Goal: Task Accomplishment & Management: Complete application form

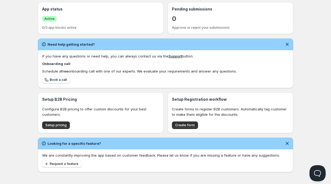
scroll to position [129, 0]
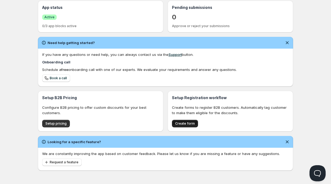
click at [187, 124] on span "Create form" at bounding box center [185, 124] width 20 height 4
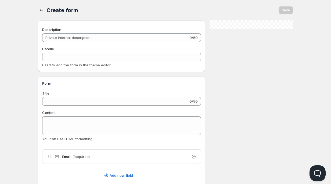
checkbox input "true"
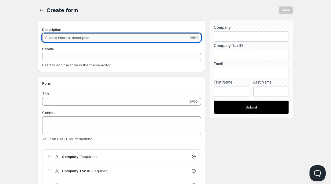
click at [65, 39] on input "Description" at bounding box center [115, 37] width 146 height 9
type input "T"
type input "t"
type input "Ta"
type input "ta"
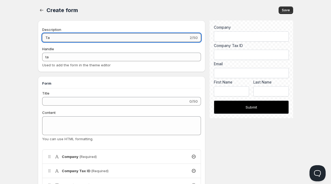
type input "Tax"
type input "tax"
type input "Tax"
type input "tax-"
type input "Tax"
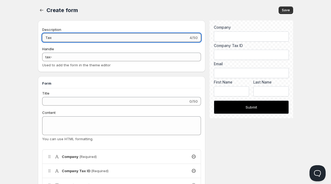
type input "tax--"
type input "Tax I"
type input "tax--i"
type input "Tax ID"
type input "tax--id"
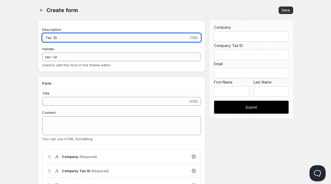
type input "Tax ID"
type input "tax--id-"
type input "Tax ID F"
type input "tax--id-f"
type input "Tax ID Fo"
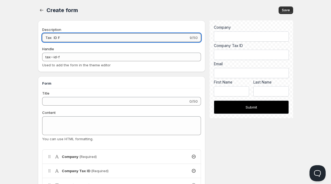
type input "tax--id-fo"
type input "Tax ID For"
type input "tax--id-for"
type input "Tax ID Form"
type input "tax--id-form"
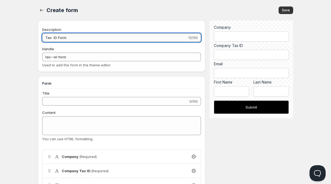
click at [53, 38] on input "Tax ID Form" at bounding box center [114, 37] width 145 height 9
type input "Tax ID Form"
type input "tax-id-form"
drag, startPoint x: 69, startPoint y: 37, endPoint x: 31, endPoint y: 38, distance: 37.9
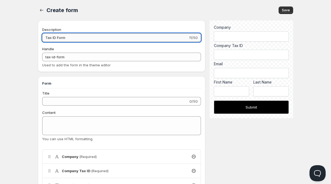
click at [70, 39] on input "Tax ID Form" at bounding box center [115, 37] width 146 height 9
type input "Tax ID Form"
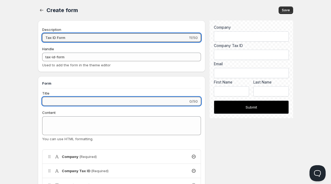
click at [62, 102] on input "Title" at bounding box center [115, 101] width 146 height 9
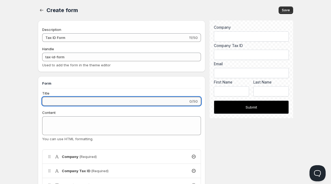
type input "P"
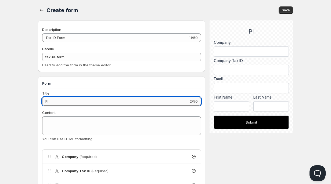
type input "P"
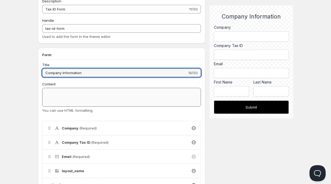
scroll to position [30, 0]
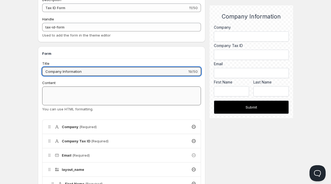
type input "Company Information"
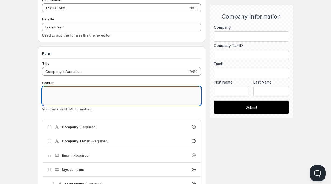
click at [51, 96] on textarea "Content" at bounding box center [121, 96] width 159 height 19
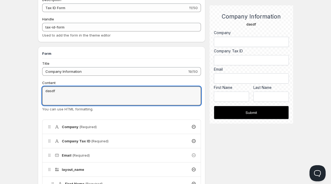
drag, startPoint x: 57, startPoint y: 91, endPoint x: 40, endPoint y: 91, distance: 16.4
click at [40, 91] on div "Form Title Company Information 19/50 Content dasdf dasdf You can use HTML forma…" at bounding box center [122, 153] width 168 height 212
type textarea "Please sh"
drag, startPoint x: 63, startPoint y: 92, endPoint x: 43, endPoint y: 91, distance: 20.2
click at [43, 91] on textarea "Please sh" at bounding box center [121, 96] width 159 height 19
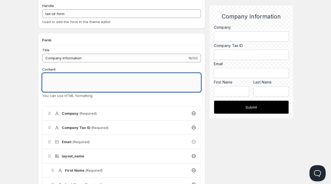
scroll to position [44, 0]
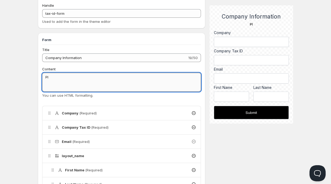
type textarea "P"
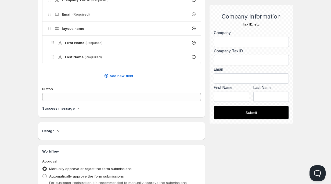
scroll to position [172, 0]
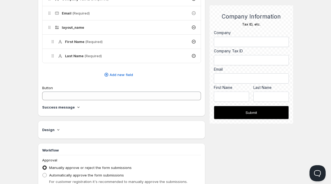
type textarea "Tax ID, etc."
click at [77, 107] on icon at bounding box center [78, 107] width 2 height 1
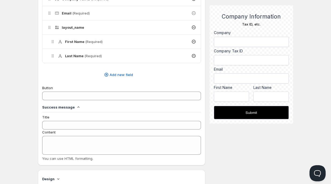
click at [77, 108] on icon at bounding box center [78, 107] width 5 height 5
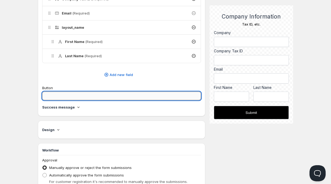
click at [77, 99] on input "Button" at bounding box center [121, 96] width 159 height 9
click at [77, 108] on icon at bounding box center [78, 107] width 2 height 1
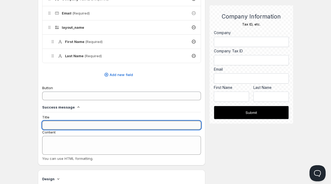
click at [63, 126] on input "Title" at bounding box center [121, 125] width 159 height 9
type input "T"
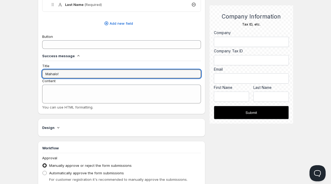
scroll to position [228, 0]
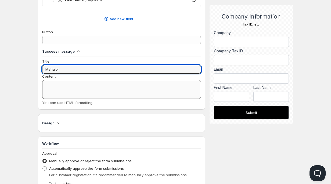
type input "Mahalo!"
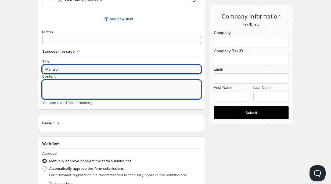
click at [54, 88] on textarea "Content" at bounding box center [121, 89] width 159 height 19
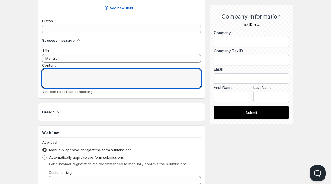
scroll to position [239, 0]
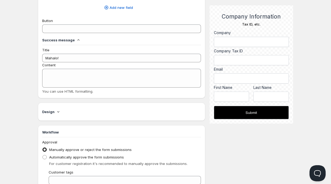
click at [57, 112] on icon at bounding box center [58, 111] width 5 height 5
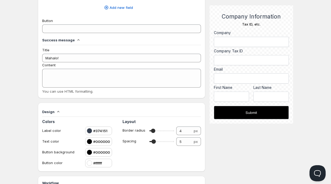
click at [31, 102] on div "Create form. This page is ready Create form Save Description Tax ID Form 11/50 …" at bounding box center [165, 30] width 268 height 539
click at [58, 112] on icon at bounding box center [58, 111] width 2 height 1
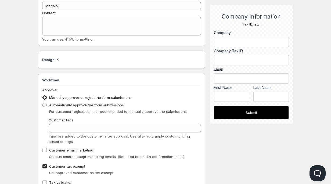
scroll to position [318, 0]
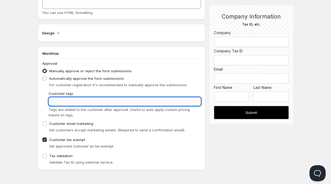
click at [56, 102] on input "Customer tags" at bounding box center [125, 101] width 152 height 9
type input "Approved"
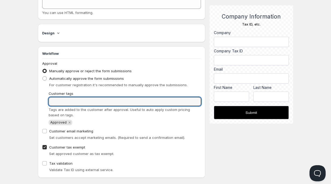
scroll to position [326, 0]
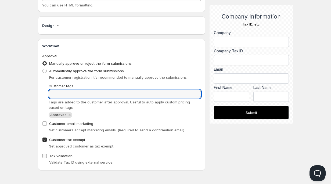
click at [44, 156] on input "Tax validation" at bounding box center [44, 156] width 4 height 4
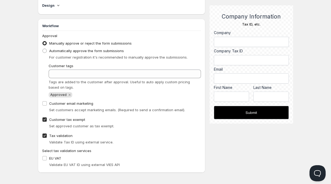
scroll to position [348, 0]
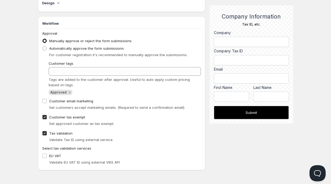
click at [45, 134] on input "Tax validation" at bounding box center [44, 133] width 4 height 4
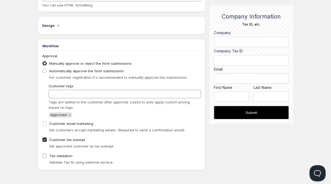
click at [45, 156] on input "Tax validation" at bounding box center [44, 156] width 4 height 4
checkbox input "true"
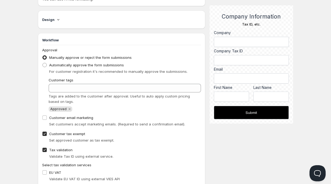
scroll to position [332, 0]
click at [68, 109] on icon "Remove Approved" at bounding box center [69, 108] width 5 height 5
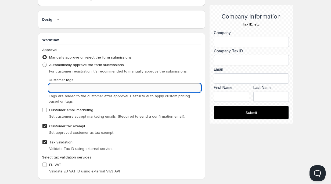
click at [61, 90] on input "Customer tags" at bounding box center [125, 88] width 152 height 9
type input "Wholesale"
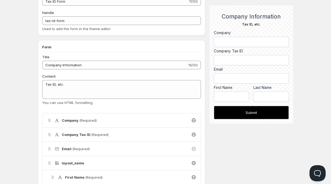
scroll to position [0, 0]
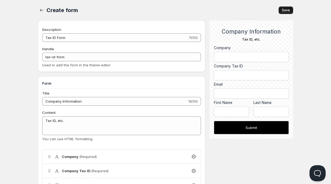
click at [286, 10] on span "Save" at bounding box center [286, 10] width 8 height 4
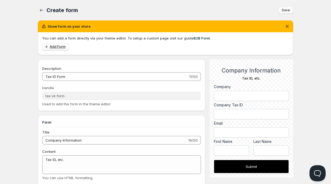
click at [55, 48] on span "Add Form" at bounding box center [58, 47] width 16 height 4
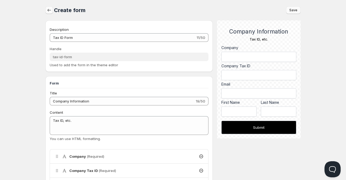
click at [50, 12] on icon "button" at bounding box center [49, 10] width 5 height 5
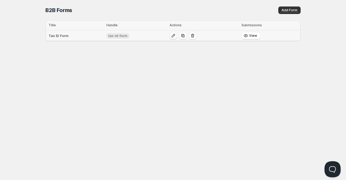
click at [172, 37] on icon "button" at bounding box center [173, 35] width 5 height 5
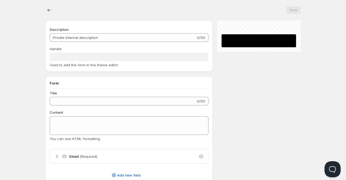
type input "Tax ID Form"
type input "tax-id-form"
type input "Company Information"
type textarea "Tax ID, etc."
radio input "true"
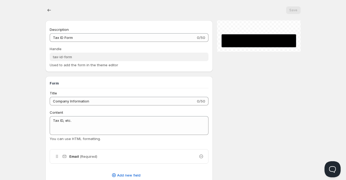
checkbox input "true"
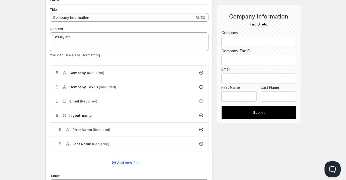
scroll to position [123, 0]
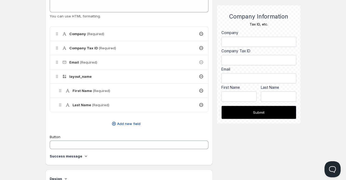
click at [123, 124] on span "Add new field" at bounding box center [128, 123] width 23 height 5
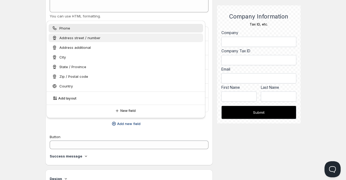
click at [83, 38] on span "Address street / number" at bounding box center [79, 37] width 41 height 5
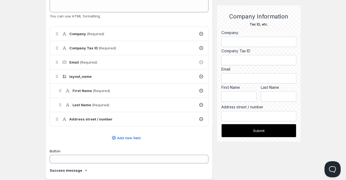
click at [74, 119] on h4 "Address street / number" at bounding box center [90, 119] width 43 height 5
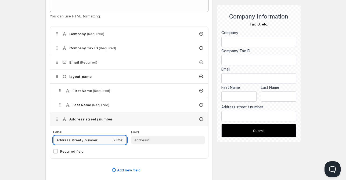
drag, startPoint x: 98, startPoint y: 141, endPoint x: 55, endPoint y: 140, distance: 42.2
click at [55, 140] on input "Address street / number" at bounding box center [82, 140] width 59 height 9
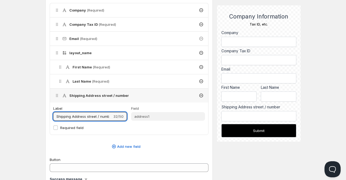
scroll to position [0, 3]
drag, startPoint x: 87, startPoint y: 117, endPoint x: 117, endPoint y: 119, distance: 29.6
click at [117, 119] on div "Shipping Address street / number 32/50" at bounding box center [90, 116] width 74 height 9
click at [84, 117] on input "Shipping Address street / number" at bounding box center [82, 116] width 59 height 9
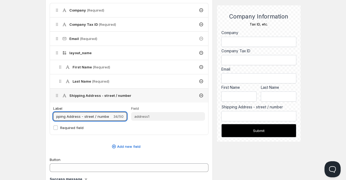
drag, startPoint x: 87, startPoint y: 117, endPoint x: 115, endPoint y: 118, distance: 27.7
click at [115, 118] on div "Shipping Address - street / number 34/50" at bounding box center [90, 116] width 74 height 9
drag, startPoint x: 86, startPoint y: 117, endPoint x: 109, endPoint y: 117, distance: 23.7
click at [109, 117] on input "Shipping Address - Street Number" at bounding box center [82, 116] width 59 height 9
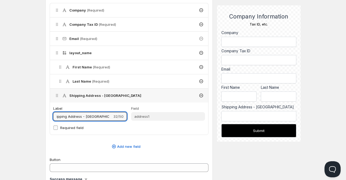
type input "Shipping Address - [GEOGRAPHIC_DATA]"
click at [56, 128] on input "Required field" at bounding box center [56, 128] width 4 height 4
checkbox input "true"
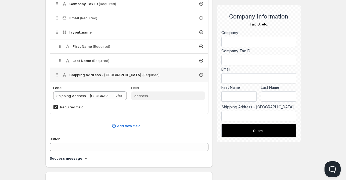
scroll to position [168, 0]
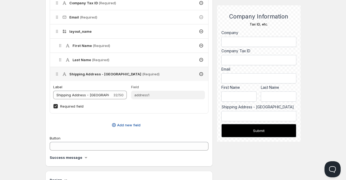
click at [128, 126] on span "Add new field" at bounding box center [128, 125] width 23 height 5
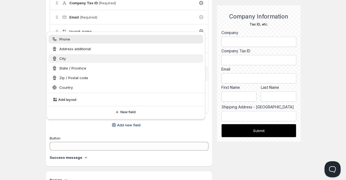
click at [68, 61] on div "City" at bounding box center [126, 58] width 148 height 5
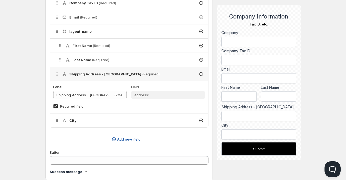
click at [130, 140] on span "Add new field" at bounding box center [128, 139] width 23 height 5
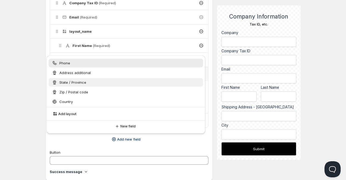
click at [75, 82] on span "State / Province" at bounding box center [72, 82] width 27 height 5
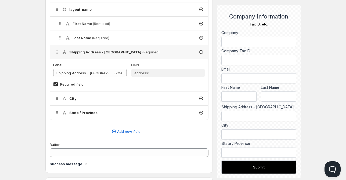
scroll to position [191, 0]
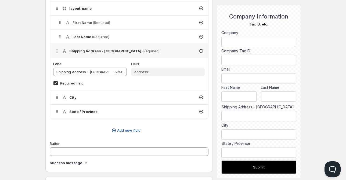
click at [126, 133] on span "Add new field" at bounding box center [128, 130] width 23 height 5
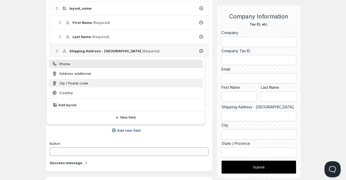
click at [81, 84] on span "Zip / Postal code" at bounding box center [73, 83] width 29 height 5
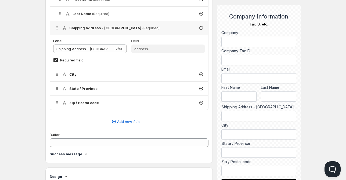
scroll to position [216, 0]
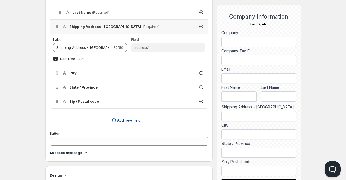
click at [125, 121] on span "Add new field" at bounding box center [128, 120] width 23 height 5
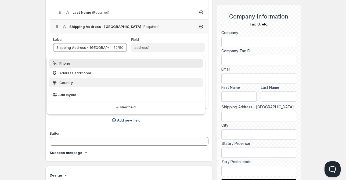
click at [65, 84] on span "Country" at bounding box center [65, 82] width 13 height 5
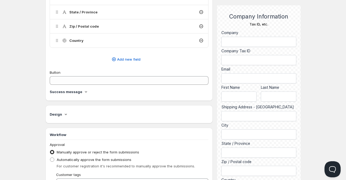
scroll to position [287, 0]
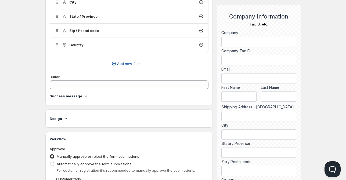
click at [127, 63] on span "Add new field" at bounding box center [128, 63] width 23 height 5
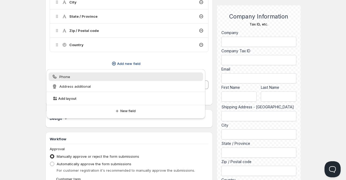
click at [69, 78] on span "Phone" at bounding box center [64, 76] width 11 height 5
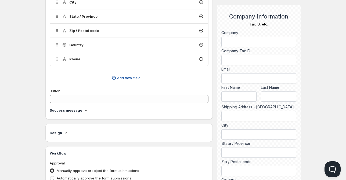
click at [126, 79] on span "Add new field" at bounding box center [128, 77] width 23 height 5
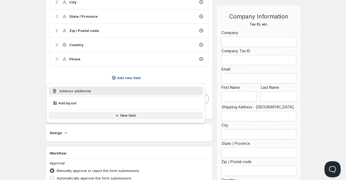
click at [129, 115] on span "New field" at bounding box center [127, 116] width 15 height 4
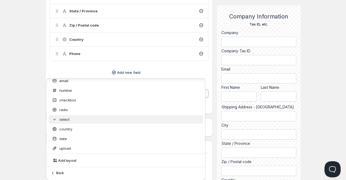
scroll to position [0, 0]
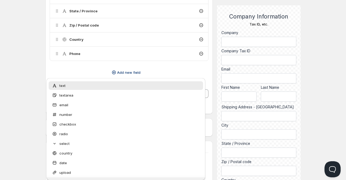
click at [32, 108] on div "Home Pricing Price lists Checkout Forms Submissions Settings Features Plans Tax…" at bounding box center [173, 8] width 346 height 601
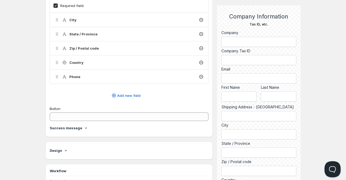
scroll to position [264, 0]
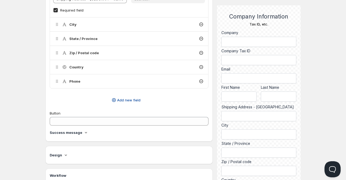
click at [130, 99] on span "Add new field" at bounding box center [128, 100] width 23 height 5
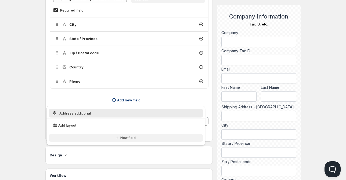
click at [129, 137] on span "New field" at bounding box center [127, 138] width 15 height 4
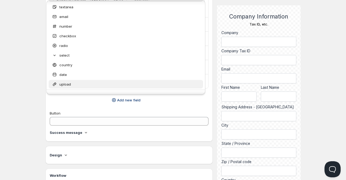
scroll to position [0, 0]
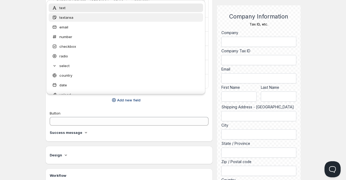
click at [67, 17] on span "textarea" at bounding box center [66, 17] width 14 height 5
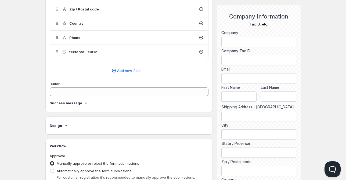
scroll to position [304, 0]
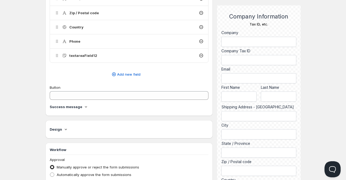
click at [77, 56] on h4 "textareaField12" at bounding box center [83, 55] width 28 height 5
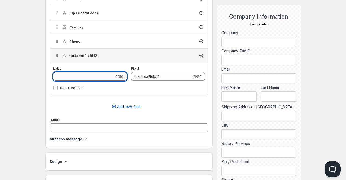
click at [82, 76] on input "Label" at bounding box center [83, 76] width 61 height 9
type input "S"
type input "So"
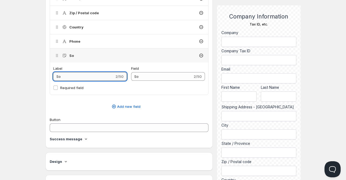
type input "Soc"
type input "Soci"
type input "Socia"
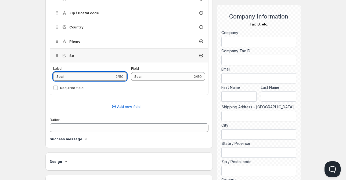
type input "Socia"
type input "Social"
type input "Social M"
type input "Social_M"
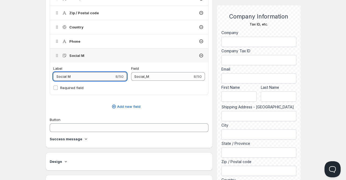
type input "Social Me"
type input "Social_Me"
type input "Social Med"
type input "Social_Med"
type input "Social Medi"
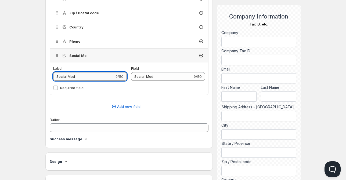
type input "Social_Medi"
type input "Social Media"
type input "Social_Media"
type input "Social Media H"
type input "Social_Media_H"
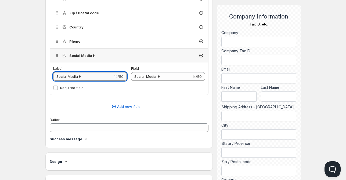
type input "Social Media Ha"
type input "Social_Media_Ha"
type input "Social Media Han"
type input "Social_Media_Han"
type input "Social Media Hand"
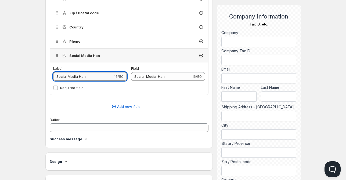
type input "Social_Media_Hand"
type input "Social Media Handl"
type input "Social_Media_Handl"
type input "Social Media Handle"
type input "Social_Media_Handle"
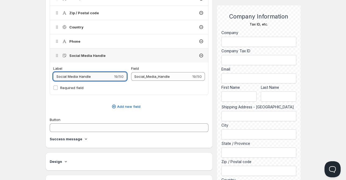
type input "Social Media Handles"
type input "Social_Media_Handles"
type input "Social Media Handles"
click at [320, 137] on div "Home Pricing Price lists Checkout Forms Submissions Settings Features Plans Tax…" at bounding box center [173, 19] width 346 height 647
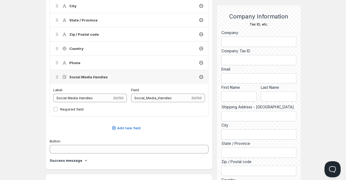
scroll to position [283, 0]
click at [98, 64] on div "Phone" at bounding box center [129, 63] width 158 height 14
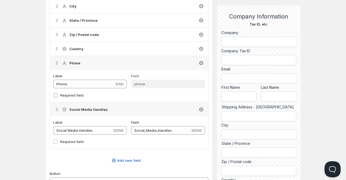
click at [56, 96] on input "Required field" at bounding box center [56, 95] width 4 height 4
checkbox input "true"
click at [84, 49] on div "Country" at bounding box center [129, 49] width 158 height 14
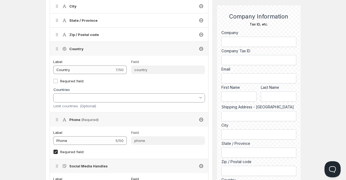
click at [89, 35] on h4 "Zip / Postal code" at bounding box center [84, 34] width 30 height 5
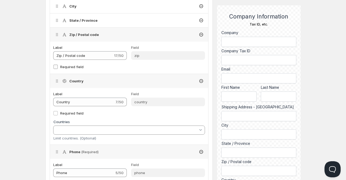
click at [56, 66] on input "Required field" at bounding box center [56, 67] width 4 height 4
checkbox input "true"
click at [84, 22] on h4 "State / Province" at bounding box center [83, 20] width 28 height 5
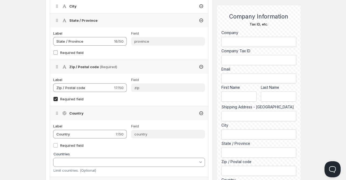
click at [56, 54] on input "Required field" at bounding box center [56, 53] width 4 height 4
checkbox input "true"
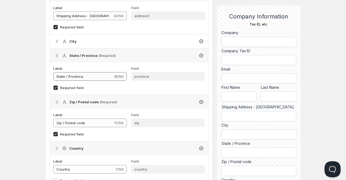
scroll to position [246, 0]
click at [82, 39] on div "City" at bounding box center [129, 42] width 158 height 14
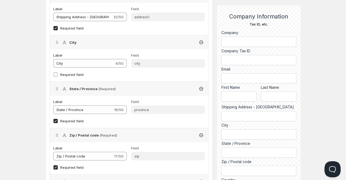
click at [56, 76] on input "Required field" at bounding box center [56, 75] width 4 height 4
checkbox input "true"
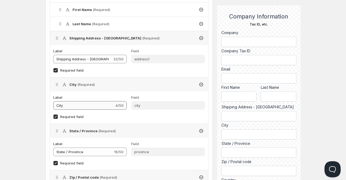
scroll to position [202, 0]
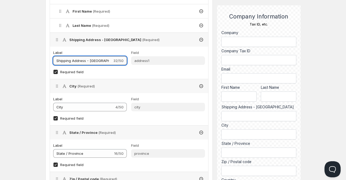
click at [87, 59] on input "Shipping Address - [GEOGRAPHIC_DATA]" at bounding box center [82, 60] width 59 height 9
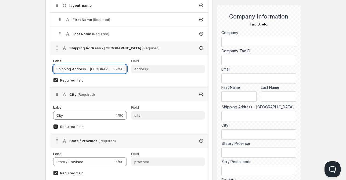
scroll to position [194, 0]
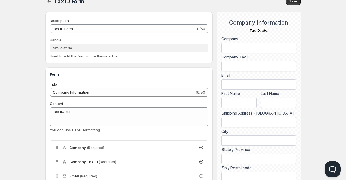
scroll to position [5, 0]
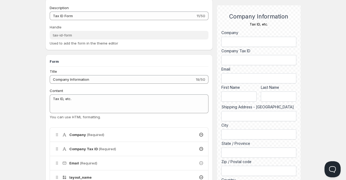
scroll to position [29, 0]
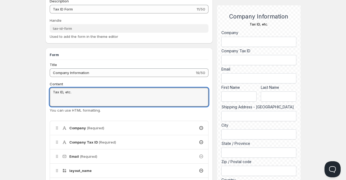
drag, startPoint x: 71, startPoint y: 91, endPoint x: 46, endPoint y: 91, distance: 25.0
type textarea "P"
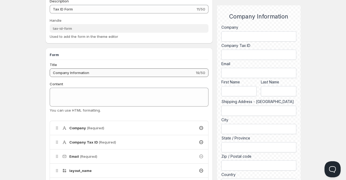
scroll to position [0, 0]
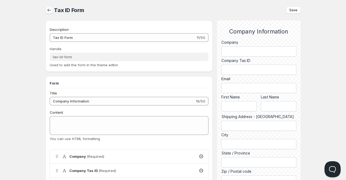
click at [50, 10] on icon "button" at bounding box center [49, 10] width 5 height 5
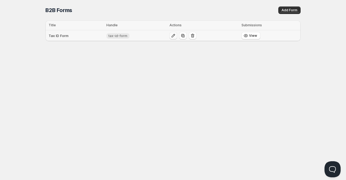
click at [172, 36] on icon "button" at bounding box center [173, 35] width 3 height 3
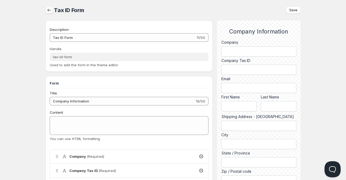
click at [48, 9] on icon "button" at bounding box center [49, 10] width 5 height 5
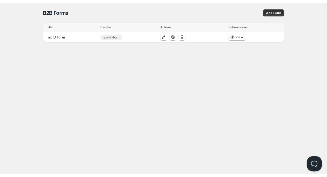
scroll to position [0, 0]
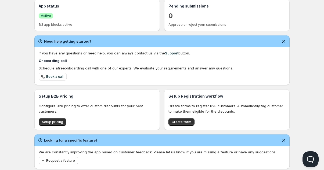
scroll to position [143, 0]
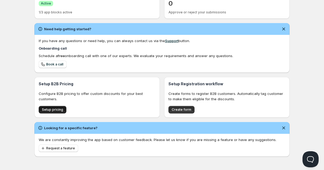
click at [59, 110] on span "Setup pricing" at bounding box center [52, 110] width 21 height 4
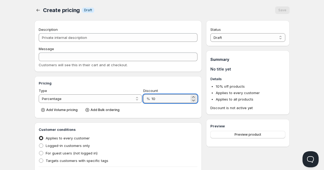
drag, startPoint x: 153, startPoint y: 98, endPoint x: 156, endPoint y: 99, distance: 3.8
click at [156, 99] on input "10" at bounding box center [171, 99] width 38 height 9
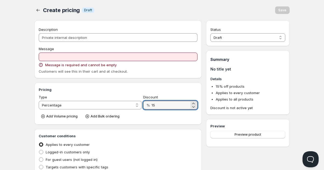
type input "15"
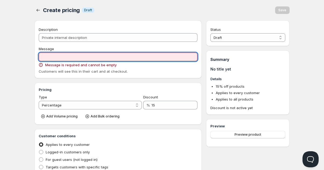
click at [49, 58] on input "Message" at bounding box center [118, 57] width 159 height 9
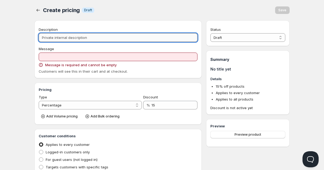
click at [52, 38] on input "Description" at bounding box center [118, 37] width 159 height 9
type input "E"
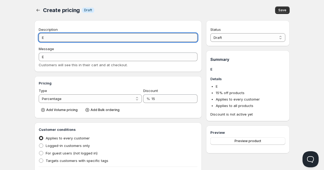
type input "Ex"
type input "EX"
type input "Exc"
type input "EXC"
type input "Excl"
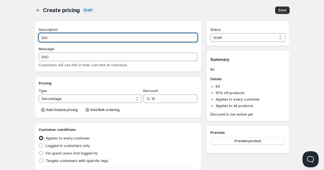
type input "EXCL"
type input "Exclu"
type input "EXCLU"
type input "Exclus"
type input "EXCLUS"
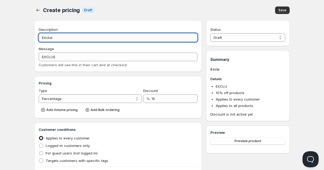
type input "Exclusi"
type input "EXCLUSI"
type input "Exclusiv"
type input "EXCLUSIV"
type input "Exclusive"
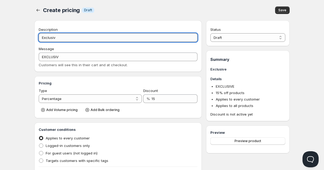
type input "EXCLUSIVE"
type input "Exclusive '"
type input "EXCLUSIVE_'"
type input "Exclusive 'O"
type input "EXCLUSIVE_'O"
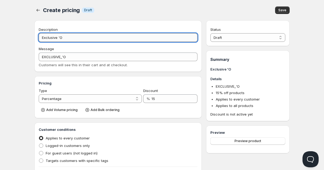
type input "Exclusive 'Oh"
type input "EXCLUSIVE_'OH"
type input "Exclusive 'Oha"
type input "EXCLUSIVE_'OHA"
type input "Exclusive 'Ohan"
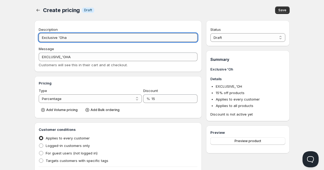
type input "EXCLUSIVE_'OHAN"
type input "Exclusive 'Ohana"
type input "EXCLUSIVE_'OHANA"
type input "Exclusive 'Ohana"
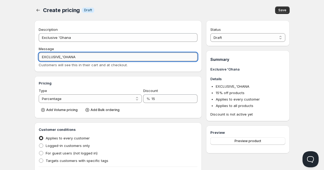
drag, startPoint x: 83, startPoint y: 58, endPoint x: 59, endPoint y: 58, distance: 24.7
click at [59, 58] on input "EXCLUSIVE_'OHANA" at bounding box center [118, 57] width 159 height 9
drag, startPoint x: 69, startPoint y: 58, endPoint x: 38, endPoint y: 58, distance: 30.7
click at [38, 58] on div "Description Exclusive 'Ohana Message EXCLUSIVd Customers will see this in their…" at bounding box center [118, 46] width 168 height 52
click at [72, 58] on input "EXCLUSIVd" at bounding box center [118, 57] width 159 height 9
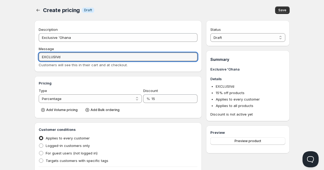
drag, startPoint x: 66, startPoint y: 57, endPoint x: 34, endPoint y: 57, distance: 32.3
click at [34, 57] on div "Description Exclusive 'Ohana Message EXCLUSIVd Customers will see this in their…" at bounding box center [118, 46] width 168 height 52
type input "Exclusive 'Ohana Discount"
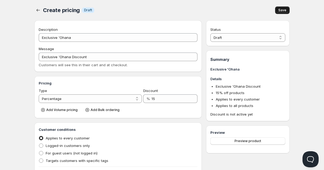
click at [285, 11] on span "Save" at bounding box center [283, 10] width 8 height 4
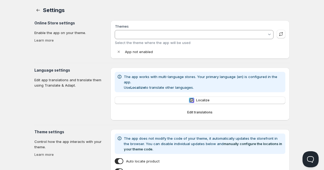
type input "Dawn"
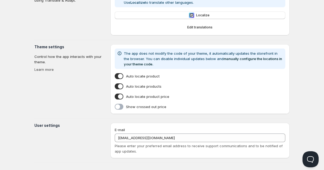
scroll to position [133, 0]
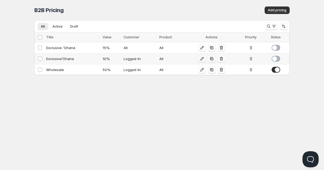
click at [201, 59] on icon "button" at bounding box center [202, 58] width 5 height 5
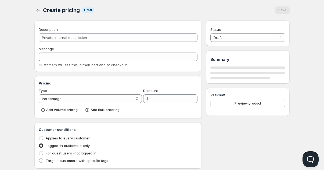
type input "Exclusive’Ohana"
type input "EXCLUSIVE’OHANA"
type input "10"
radio input "true"
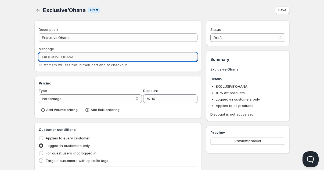
drag, startPoint x: 81, startPoint y: 57, endPoint x: 41, endPoint y: 55, distance: 39.8
click at [41, 55] on input "EXCLUSIVE’OHANA" at bounding box center [118, 57] width 159 height 9
type input "Exclusive 'Ohana Discount"
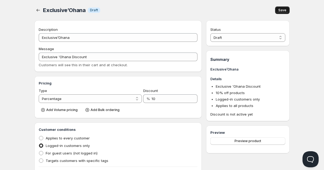
click at [282, 12] on span "Save" at bounding box center [283, 10] width 8 height 4
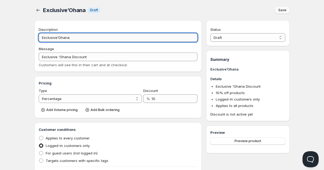
click at [57, 38] on input "Exclusive’Ohana" at bounding box center [118, 37] width 159 height 9
type input "Exclusive ’Ohana"
click at [285, 10] on span "Save" at bounding box center [283, 10] width 8 height 4
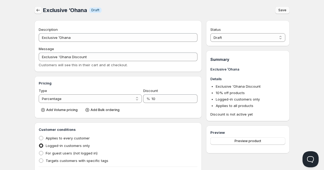
click at [37, 11] on icon "button" at bounding box center [37, 10] width 5 height 5
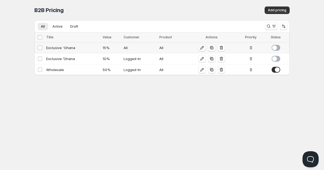
click at [202, 48] on icon "button" at bounding box center [202, 47] width 5 height 5
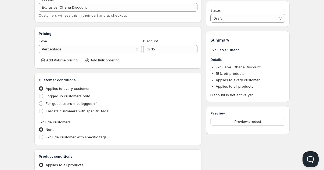
scroll to position [60, 0]
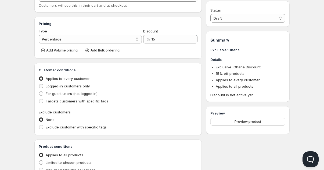
click at [41, 87] on span at bounding box center [41, 86] width 4 height 4
click at [39, 84] on input "Logged-in customers only" at bounding box center [39, 84] width 0 height 0
radio input "true"
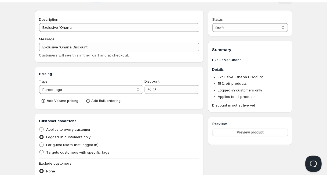
scroll to position [0, 0]
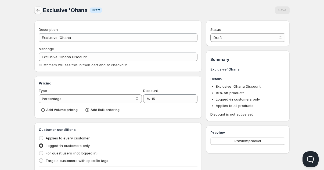
click at [37, 10] on icon "button" at bounding box center [38, 10] width 3 height 3
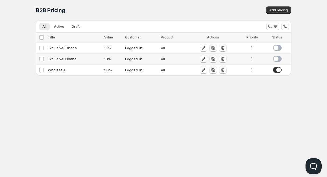
click at [203, 58] on icon "button" at bounding box center [203, 58] width 5 height 5
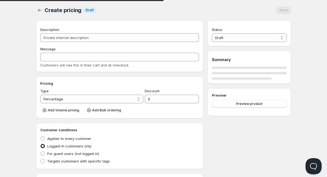
type input "Exclusive ’Ohana"
type input "Exclusive 'Ohana Discount"
type input "10"
radio input "true"
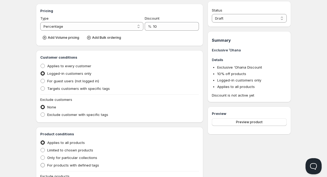
scroll to position [67, 0]
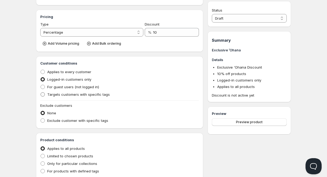
click at [43, 95] on span at bounding box center [43, 94] width 4 height 4
click at [41, 92] on input "Targets customers with specific tags" at bounding box center [41, 92] width 0 height 0
radio input "true"
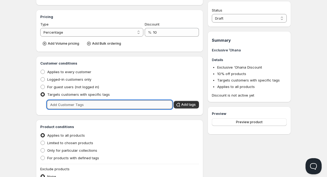
click at [71, 105] on input "text" at bounding box center [110, 104] width 126 height 9
type input "10% Discount"
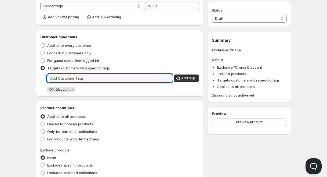
scroll to position [90, 0]
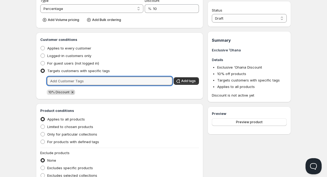
click at [72, 92] on icon "Remove 10% Discount" at bounding box center [73, 92] width 2 height 2
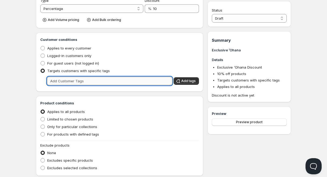
click at [61, 81] on input "text" at bounding box center [110, 81] width 126 height 9
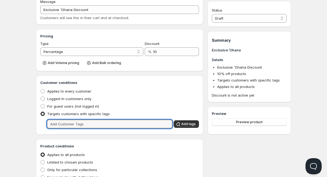
scroll to position [49, 0]
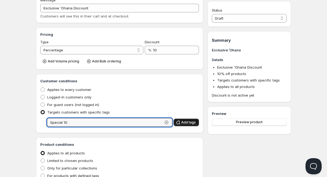
type input "Special 10"
click at [186, 122] on span "Add tags" at bounding box center [188, 122] width 15 height 4
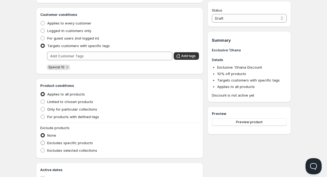
scroll to position [116, 0]
click at [43, 141] on span at bounding box center [43, 142] width 4 height 4
click at [41, 140] on input "Excludes specific products" at bounding box center [41, 140] width 0 height 0
radio input "true"
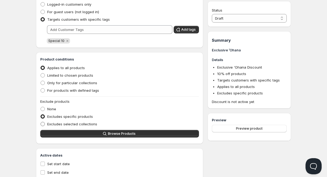
scroll to position [145, 0]
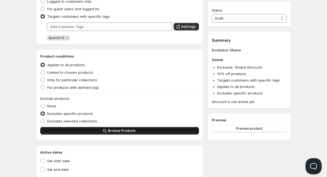
click at [102, 133] on button "Browse Products" at bounding box center [119, 131] width 159 height 8
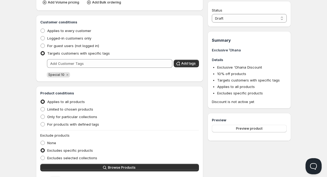
scroll to position [0, 0]
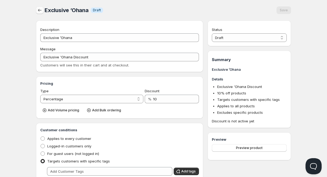
click at [38, 9] on icon "button" at bounding box center [39, 10] width 5 height 5
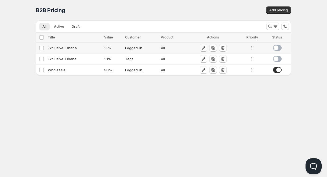
click at [203, 47] on icon "button" at bounding box center [203, 47] width 5 height 5
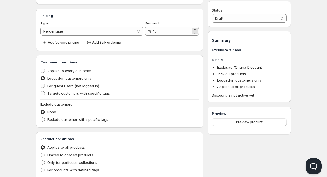
scroll to position [76, 0]
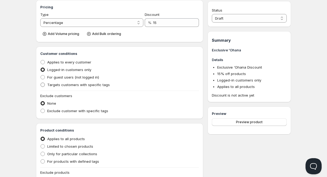
click at [41, 86] on span at bounding box center [43, 85] width 4 height 4
click at [41, 83] on input "Targets customers with specific tags" at bounding box center [41, 83] width 0 height 0
radio input "true"
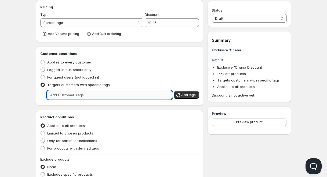
click at [61, 95] on input "text" at bounding box center [110, 95] width 126 height 9
type input "Special 15"
click at [186, 94] on span "Add tags" at bounding box center [188, 95] width 15 height 4
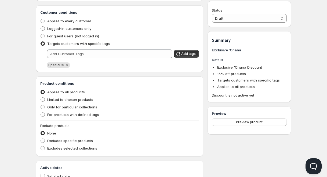
scroll to position [132, 0]
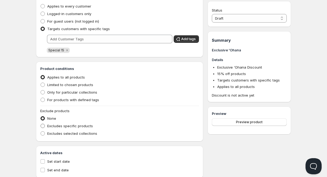
click at [42, 127] on span at bounding box center [43, 126] width 4 height 4
click at [41, 124] on input "Excludes specific products" at bounding box center [41, 124] width 0 height 0
radio input "true"
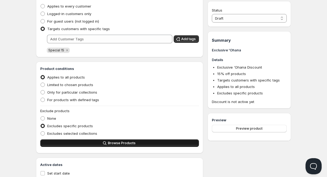
click at [82, 143] on button "Browse Products" at bounding box center [119, 143] width 159 height 8
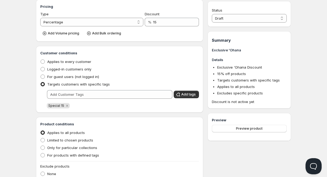
scroll to position [0, 0]
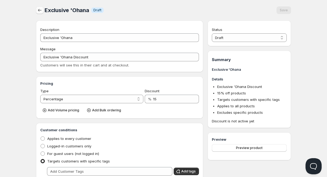
click at [38, 9] on icon "button" at bounding box center [39, 10] width 5 height 5
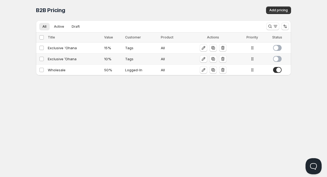
click at [137, 61] on div "Tags" at bounding box center [141, 58] width 33 height 5
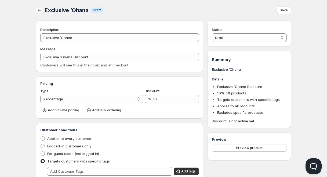
click at [40, 10] on icon "button" at bounding box center [39, 10] width 5 height 5
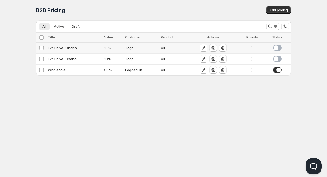
click at [131, 48] on div "Tags" at bounding box center [141, 47] width 33 height 5
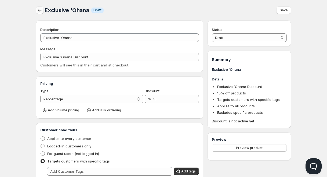
click at [40, 10] on icon "button" at bounding box center [39, 10] width 5 height 5
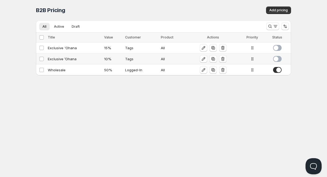
click at [116, 59] on div "10 %" at bounding box center [113, 58] width 18 height 5
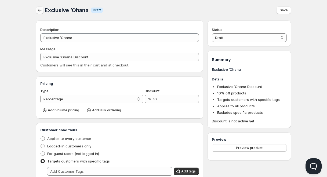
click at [41, 10] on icon "button" at bounding box center [39, 10] width 5 height 5
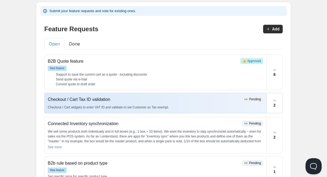
scroll to position [19, 0]
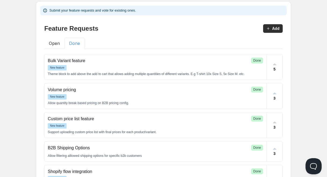
click at [74, 44] on button "Done" at bounding box center [75, 43] width 20 height 11
click at [56, 43] on button "Open" at bounding box center [54, 43] width 20 height 11
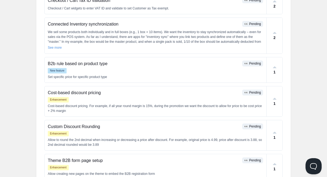
scroll to position [127, 0]
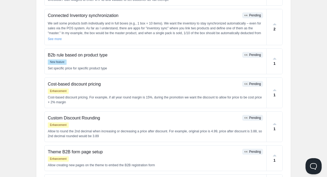
scroll to position [0, 0]
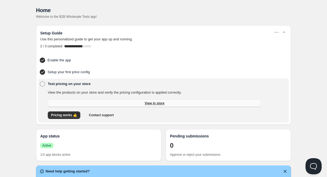
click at [161, 102] on span "View in store" at bounding box center [155, 103] width 20 height 4
click at [167, 102] on link "View in store" at bounding box center [155, 103] width 214 height 8
click at [46, 83] on div "Test pricing on your store View the products on your store and verify the prici…" at bounding box center [163, 101] width 249 height 40
click at [161, 104] on span "View in store" at bounding box center [155, 103] width 20 height 4
click at [104, 115] on span "Contact support" at bounding box center [101, 115] width 25 height 4
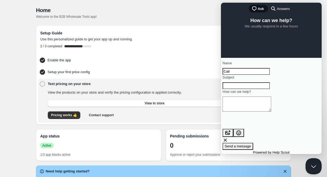
type input "Cali"
click at [239, 89] on input "Subject" at bounding box center [246, 85] width 47 height 7
type input "Test Pricing"
click at [243, 112] on textarea "How can we help?" at bounding box center [247, 104] width 49 height 15
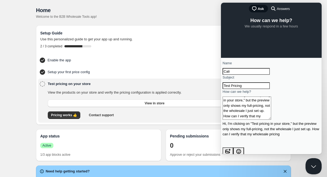
scroll to position [6, 0]
type textarea "Hi, I'm clicking on "Test pricing in your store," but the preview only shows my…"
click at [251, 163] on span "Send a message" at bounding box center [238, 165] width 26 height 4
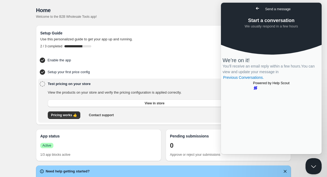
click at [255, 8] on span "Go back" at bounding box center [258, 8] width 6 height 6
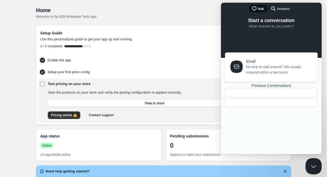
click at [214, 11] on div "Home" at bounding box center [163, 10] width 255 height 8
click at [211, 9] on div "Home" at bounding box center [163, 10] width 255 height 8
drag, startPoint x: 194, startPoint y: 6, endPoint x: 1, endPoint y: 43, distance: 196.8
click at [194, 6] on div "Home" at bounding box center [163, 10] width 255 height 8
click at [312, 166] on button "Close Beacon popover" at bounding box center [313, 165] width 16 height 16
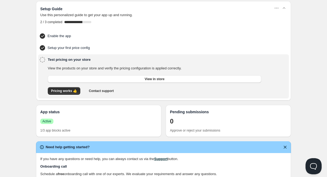
scroll to position [26, 0]
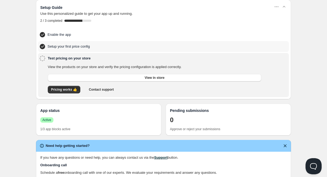
click at [78, 48] on h4 "Setup your first price config" at bounding box center [156, 46] width 216 height 5
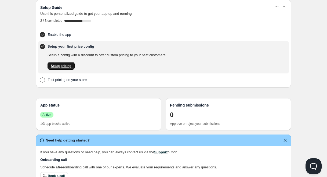
click at [69, 66] on span "Setup pricing" at bounding box center [61, 66] width 21 height 4
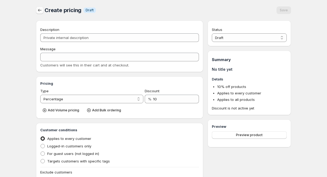
click at [41, 10] on icon "button" at bounding box center [39, 10] width 3 height 3
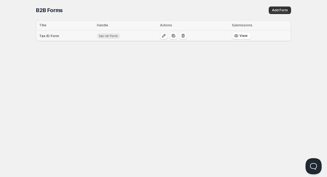
click at [164, 36] on icon "button" at bounding box center [163, 35] width 5 height 5
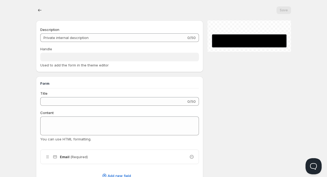
type input "Tax ID Form"
type input "tax-id-form"
type input "Company Information"
radio input "true"
checkbox input "true"
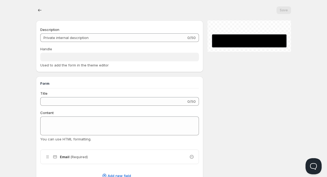
checkbox input "true"
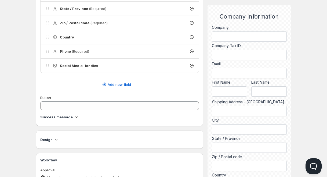
scroll to position [261, 0]
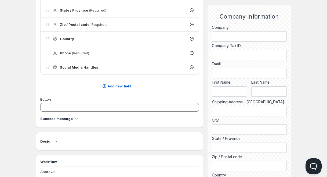
click at [57, 142] on icon at bounding box center [56, 140] width 5 height 5
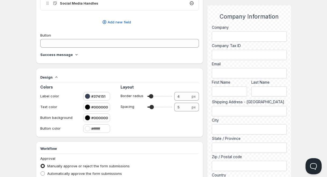
scroll to position [325, 0]
click at [56, 75] on icon at bounding box center [56, 76] width 5 height 5
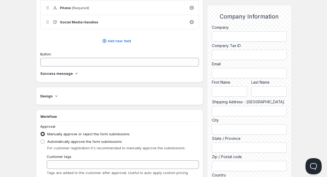
scroll to position [327, 0]
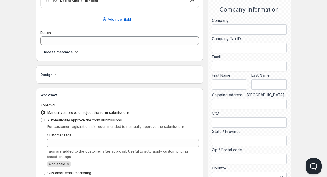
click at [76, 52] on icon at bounding box center [77, 51] width 2 height 1
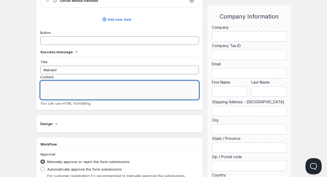
click at [52, 84] on textarea "Content" at bounding box center [119, 90] width 159 height 19
click at [44, 85] on textarea "Looking forward to being" at bounding box center [119, 90] width 159 height 19
click at [139, 86] on textarea "Thank you for your submission. Looking forward to being" at bounding box center [119, 90] width 159 height 19
drag, startPoint x: 94, startPoint y: 85, endPoint x: 76, endPoint y: 86, distance: 17.8
click at [76, 86] on textarea "Thank you for your submission. Looking forward to being partners!" at bounding box center [119, 90] width 159 height 19
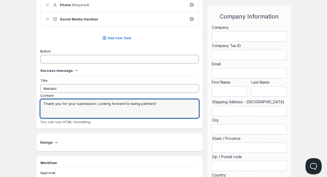
scroll to position [212, 0]
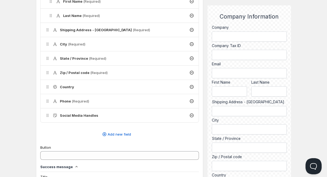
type textarea "Thank you for your submission. Looking forward to being partners!"
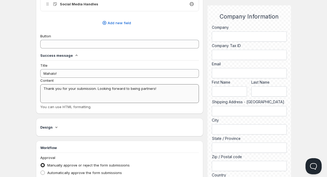
scroll to position [325, 0]
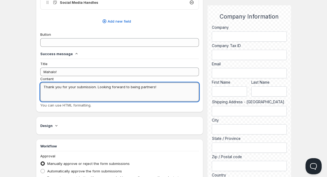
click at [87, 95] on textarea "Thank you for your submission. Looking forward to being partners!" at bounding box center [119, 92] width 159 height 19
click at [44, 86] on textarea "Thank you for your submission. Looking forward to being partners!" at bounding box center [119, 92] width 159 height 19
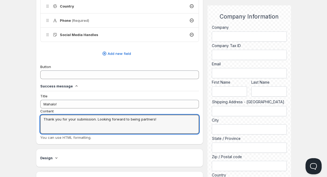
scroll to position [288, 0]
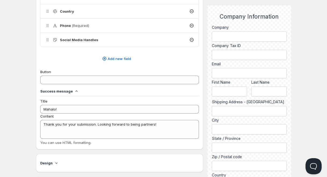
click at [20, 97] on div "Home Pricing Price lists Checkout Forms Submissions Settings Features Plans Tax…" at bounding box center [163, 28] width 327 height 632
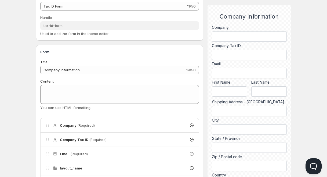
scroll to position [0, 0]
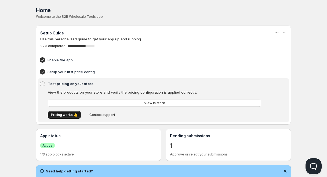
click at [68, 116] on span "Pricing works 👍" at bounding box center [64, 115] width 27 height 4
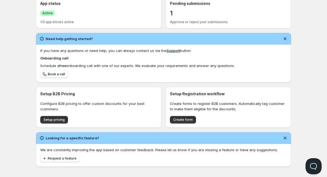
scroll to position [131, 0]
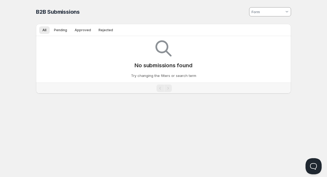
scroll to position [0, 0]
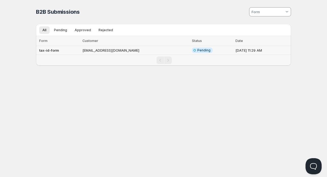
click at [109, 49] on td "ruby@drawordie.com" at bounding box center [136, 50] width 110 height 9
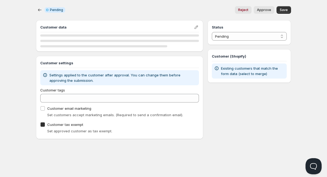
checkbox input "true"
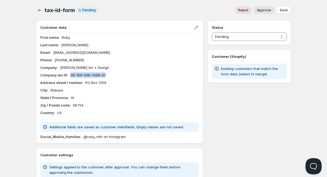
drag, startPoint x: 71, startPoint y: 76, endPoint x: 106, endPoint y: 76, distance: 34.4
click at [106, 76] on div "Company tax ID : GE-169-548-7488-01" at bounding box center [119, 74] width 159 height 5
copy p "GE-169-548-7488-01"
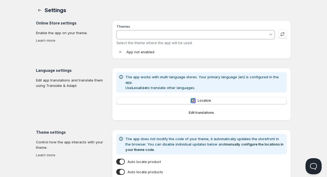
type input "[PERSON_NAME]"
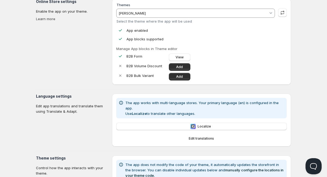
scroll to position [22, 0]
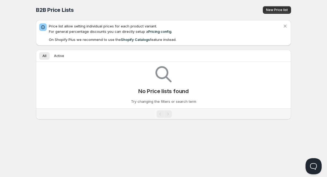
scroll to position [22, 0]
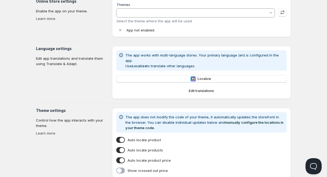
type input "Dawn"
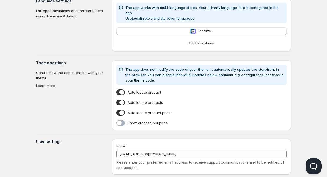
scroll to position [127, 0]
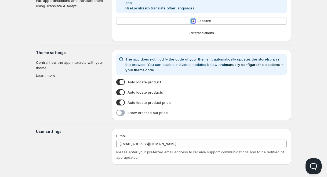
scroll to position [0, 0]
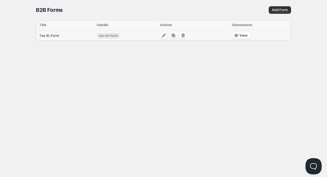
click at [114, 37] on span "tax-id-form" at bounding box center [108, 36] width 19 height 4
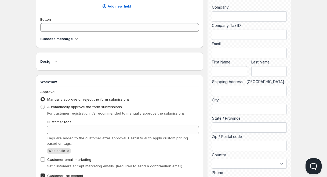
scroll to position [356, 0]
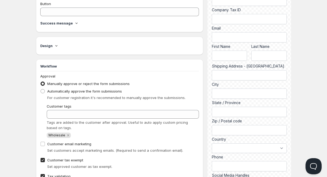
click at [74, 23] on icon at bounding box center [76, 22] width 5 height 5
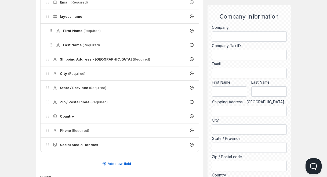
scroll to position [0, 0]
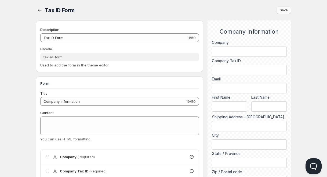
click at [284, 11] on span "Save" at bounding box center [284, 10] width 8 height 4
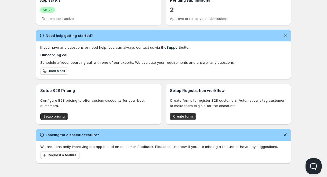
scroll to position [131, 0]
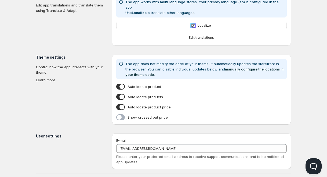
scroll to position [127, 0]
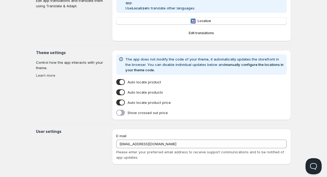
scroll to position [0, 0]
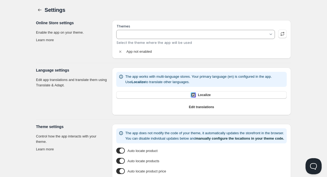
type input "Dawn"
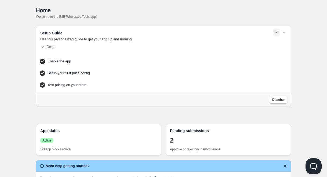
click at [277, 33] on icon "button" at bounding box center [276, 32] width 5 height 5
click at [275, 23] on div "Home. This page is ready Home Welcome to the B2B Wholesale Tools app!" at bounding box center [163, 12] width 255 height 25
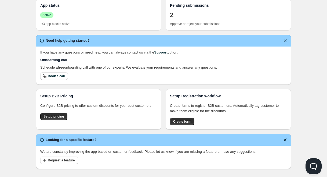
scroll to position [124, 0]
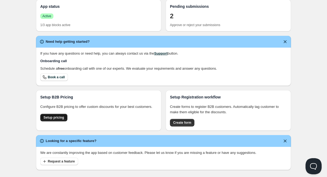
click at [57, 120] on span "Setup pricing" at bounding box center [54, 117] width 21 height 4
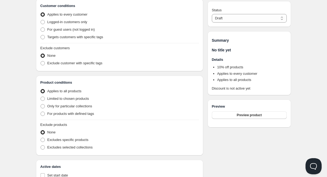
scroll to position [0, 0]
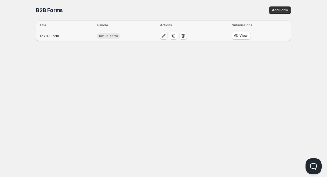
click at [163, 37] on icon "button" at bounding box center [163, 35] width 3 height 3
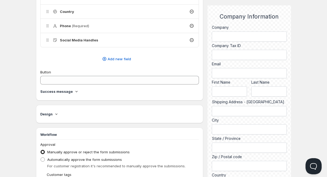
scroll to position [288, 0]
click at [57, 114] on icon at bounding box center [56, 113] width 5 height 5
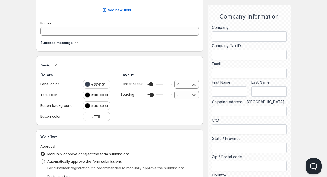
scroll to position [337, 0]
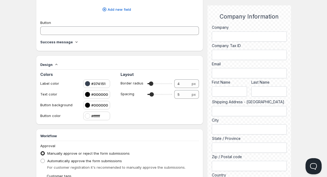
click at [88, 105] on div at bounding box center [87, 104] width 5 height 5
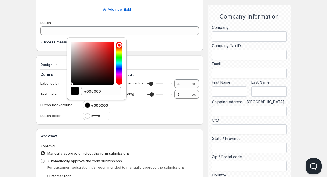
click at [120, 65] on div at bounding box center [119, 63] width 6 height 43
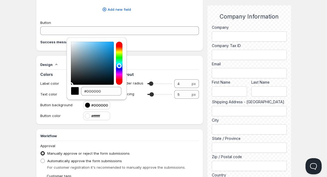
type input "#2c7dab"
click at [103, 56] on div at bounding box center [92, 63] width 43 height 43
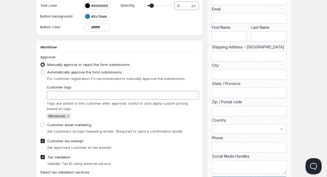
scroll to position [425, 0]
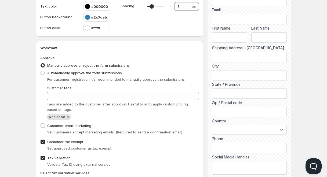
click at [104, 17] on h4 "#2c7dab" at bounding box center [99, 17] width 16 height 5
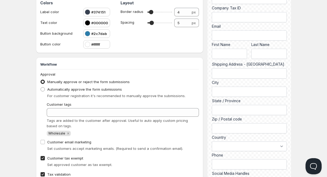
scroll to position [357, 0]
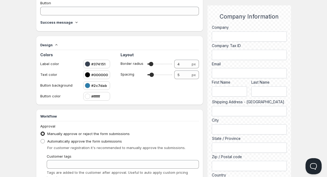
click at [102, 86] on h4 "#2c7dab" at bounding box center [99, 85] width 16 height 5
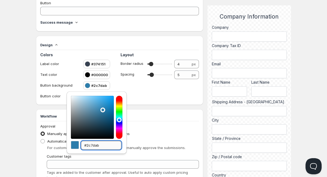
drag, startPoint x: 100, startPoint y: 145, endPoint x: 87, endPoint y: 145, distance: 13.2
click at [87, 145] on input "#2c7dab" at bounding box center [101, 145] width 40 height 9
paste input "70537c"
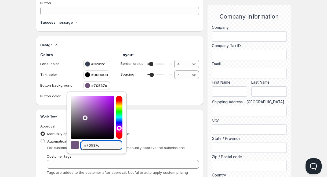
type input "#70537c"
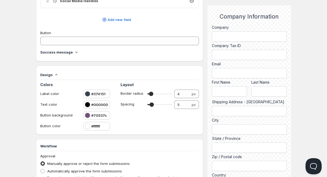
scroll to position [326, 0]
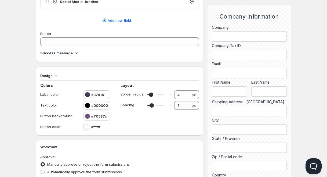
click at [99, 96] on h4 "#374151" at bounding box center [98, 94] width 14 height 5
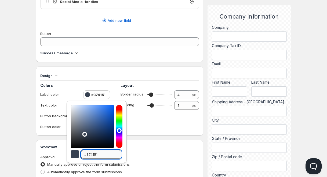
drag, startPoint x: 101, startPoint y: 154, endPoint x: 92, endPoint y: 154, distance: 8.3
click at [92, 154] on input "#374151" at bounding box center [101, 154] width 40 height 9
drag, startPoint x: 86, startPoint y: 155, endPoint x: 103, endPoint y: 154, distance: 16.7
click at [103, 154] on input "#374151" at bounding box center [101, 154] width 40 height 9
paste input "70537c"
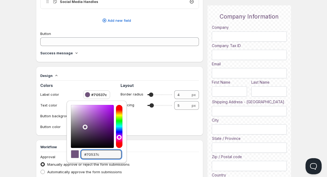
type input "#70537c"
click at [143, 134] on div "Design Colors Label color #70537c Text color #000000 Button background #70537c …" at bounding box center [120, 100] width 168 height 69
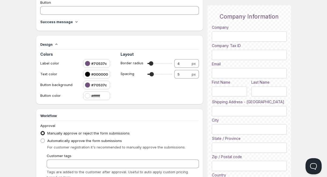
scroll to position [358, 0]
click at [97, 86] on h4 "#70537c" at bounding box center [99, 84] width 16 height 5
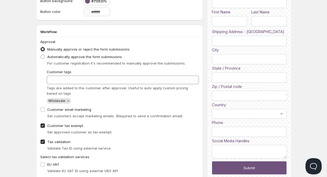
scroll to position [441, 0]
click at [98, 2] on span "Online" at bounding box center [164, 4] width 324 height 8
click at [93, 0] on span "Online" at bounding box center [164, 4] width 324 height 8
click at [88, 1] on span "Online" at bounding box center [164, 4] width 324 height 8
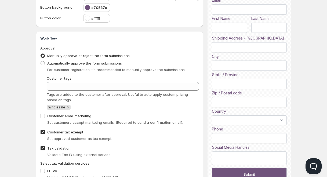
scroll to position [434, 0]
click at [100, 7] on h4 "#70537c" at bounding box center [99, 7] width 16 height 5
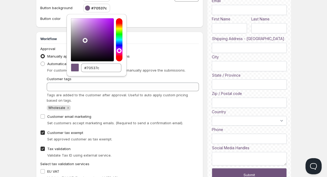
type input "#825993"
click at [88, 36] on div at bounding box center [92, 39] width 43 height 43
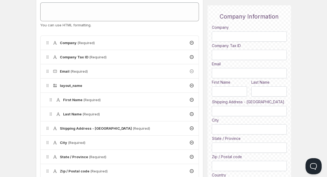
scroll to position [83, 0]
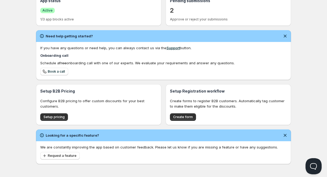
scroll to position [131, 0]
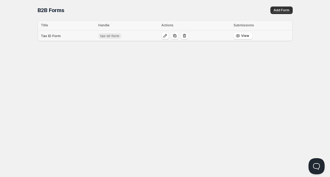
click at [118, 36] on span "tax-id-form" at bounding box center [110, 36] width 19 height 4
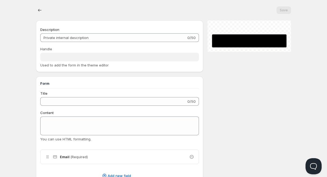
type input "Tax ID Form"
type input "tax-id-form"
type input "Company Information"
radio input "true"
checkbox input "true"
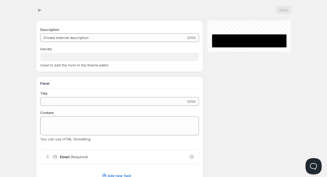
checkbox input "true"
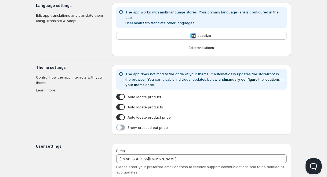
scroll to position [127, 0]
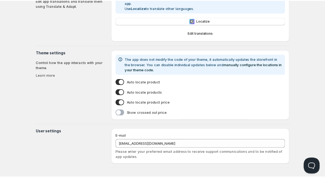
scroll to position [0, 0]
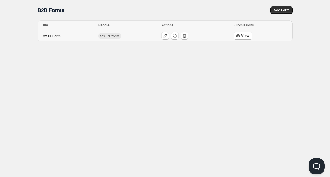
click at [48, 36] on td "Tax ID Form" at bounding box center [67, 35] width 59 height 11
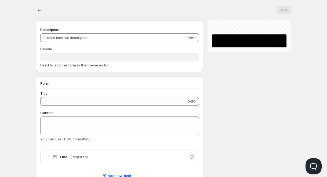
type input "Tax ID Form"
type input "tax-id-form"
type input "Company Information"
radio input "true"
checkbox input "true"
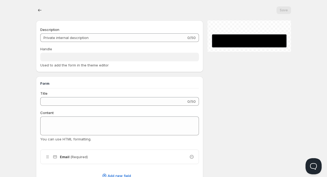
checkbox input "true"
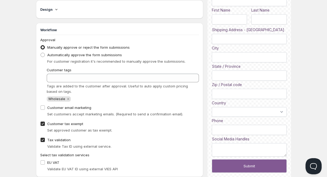
scroll to position [387, 0]
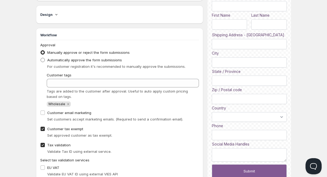
click at [43, 60] on span at bounding box center [43, 60] width 4 height 4
click at [41, 58] on input "Automatically approve the form submissions" at bounding box center [41, 58] width 0 height 0
radio input "true"
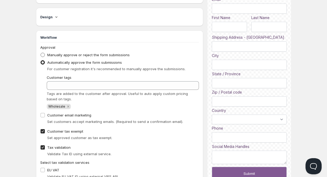
click at [43, 55] on span at bounding box center [43, 55] width 4 height 4
click at [41, 53] on input "Manually approve or reject the form submissions" at bounding box center [41, 53] width 0 height 0
radio input "true"
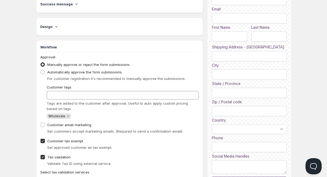
scroll to position [375, 0]
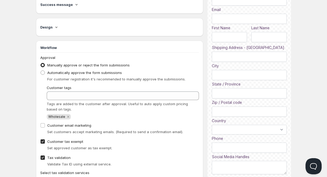
click at [58, 28] on icon at bounding box center [56, 26] width 5 height 5
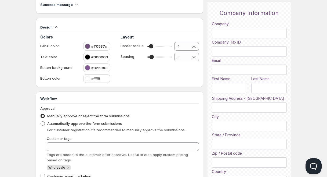
click at [58, 28] on icon at bounding box center [56, 26] width 5 height 5
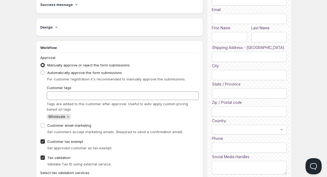
click at [75, 6] on icon at bounding box center [76, 4] width 5 height 5
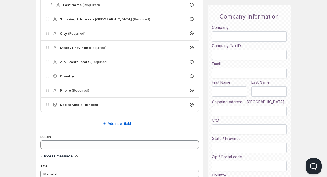
scroll to position [226, 0]
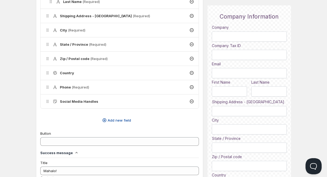
click at [115, 120] on span "Add new field" at bounding box center [119, 120] width 23 height 5
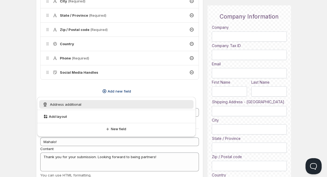
scroll to position [258, 0]
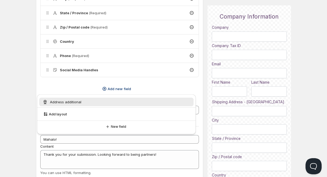
click at [142, 84] on div "Add new field" at bounding box center [119, 89] width 159 height 11
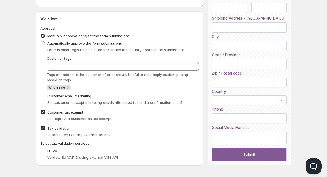
scroll to position [455, 0]
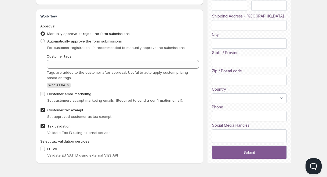
click at [42, 93] on input "Customer email marketing" at bounding box center [43, 94] width 4 height 4
checkbox input "true"
drag, startPoint x: 48, startPoint y: 101, endPoint x: 113, endPoint y: 101, distance: 65.9
click at [113, 101] on span "Set customers accept marketing emails. (Required to send a confirmation email)." at bounding box center [115, 100] width 136 height 4
click at [155, 92] on div "Customer email marketing Set customers accept marketing emails. (Required to se…" at bounding box center [119, 97] width 159 height 14
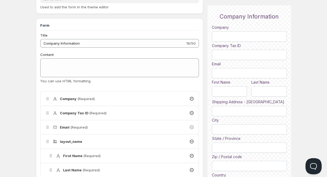
scroll to position [0, 0]
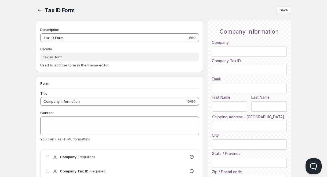
click at [288, 7] on button "Save" at bounding box center [284, 10] width 15 height 8
click at [282, 9] on span "Save" at bounding box center [284, 10] width 8 height 4
click at [287, 11] on span "Save" at bounding box center [284, 10] width 8 height 4
click at [40, 12] on icon "button" at bounding box center [39, 10] width 5 height 5
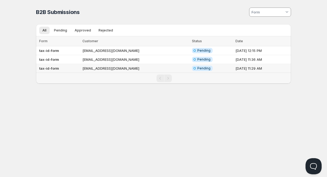
click at [198, 67] on span "Pending" at bounding box center [204, 68] width 13 height 4
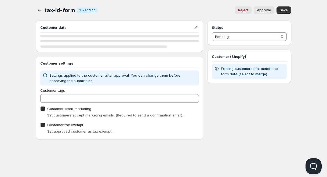
checkbox input "true"
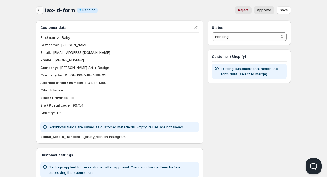
click at [38, 12] on icon "button" at bounding box center [39, 10] width 5 height 5
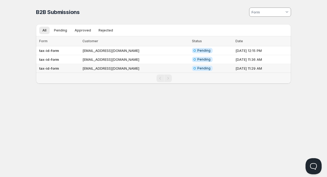
click at [113, 70] on td "[EMAIL_ADDRESS][DOMAIN_NAME]" at bounding box center [136, 68] width 110 height 9
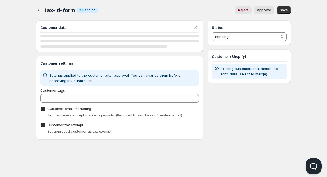
checkbox input "true"
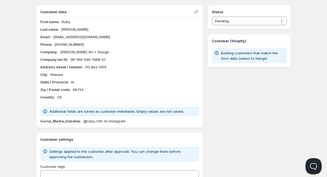
scroll to position [5, 0]
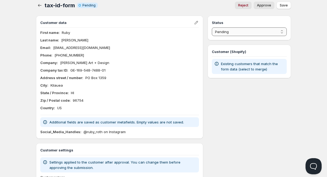
click at [230, 31] on select "Pending Approved Rejected Ignored Spam" at bounding box center [249, 31] width 75 height 9
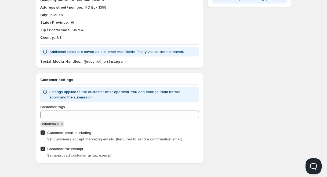
scroll to position [0, 0]
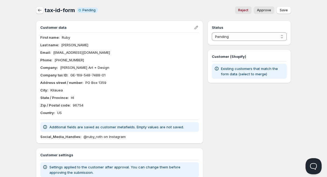
click at [38, 13] on icon "button" at bounding box center [39, 10] width 5 height 5
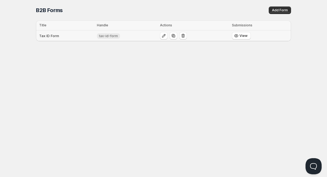
click at [104, 35] on span "tax-id-form" at bounding box center [108, 36] width 19 height 4
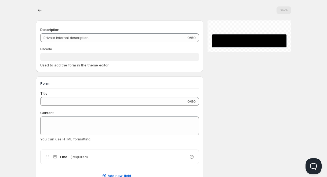
type input "Tax ID Form"
type input "tax-id-form"
type input "Company Information"
radio input "true"
checkbox input "true"
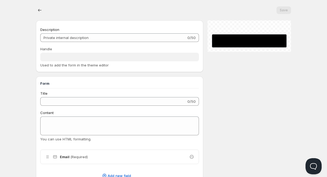
checkbox input "true"
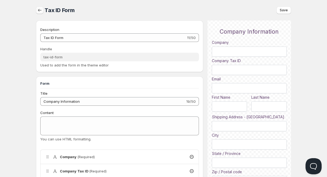
click at [40, 12] on icon "button" at bounding box center [39, 10] width 5 height 5
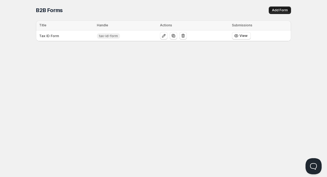
click at [286, 10] on span "Add Form" at bounding box center [280, 10] width 16 height 4
click at [244, 37] on span "View" at bounding box center [244, 36] width 8 height 4
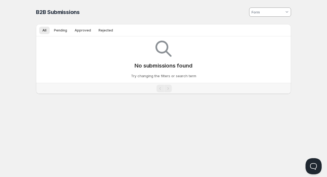
type input "tax-id-form"
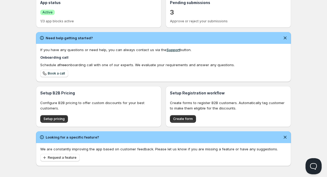
scroll to position [131, 0]
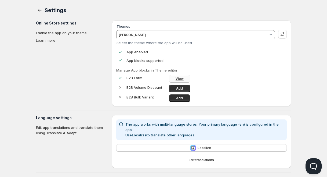
click at [180, 78] on span "View" at bounding box center [180, 79] width 8 height 4
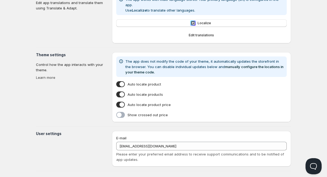
scroll to position [127, 0]
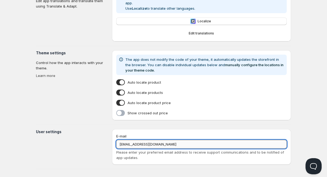
click at [171, 140] on input "[EMAIL_ADDRESS][DOMAIN_NAME]" at bounding box center [201, 144] width 171 height 9
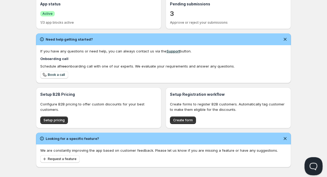
click at [314, 164] on button "Open Beacon popover" at bounding box center [313, 165] width 16 height 16
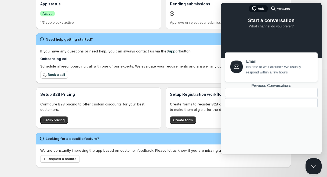
click at [251, 107] on div at bounding box center [271, 102] width 93 height 9
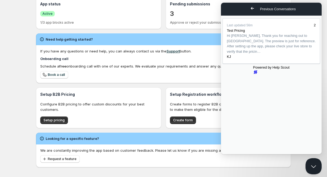
click at [246, 12] on link "Go back" at bounding box center [252, 9] width 13 height 8
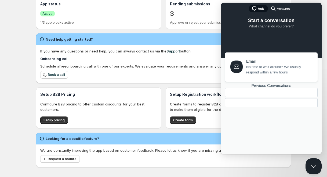
click at [258, 8] on span "Ask" at bounding box center [261, 8] width 6 height 5
click at [253, 8] on span "chat-square" at bounding box center [254, 8] width 6 height 6
click at [278, 8] on span "Answers" at bounding box center [283, 8] width 13 height 5
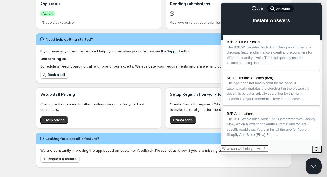
click at [253, 8] on span "chat-square" at bounding box center [254, 8] width 6 height 6
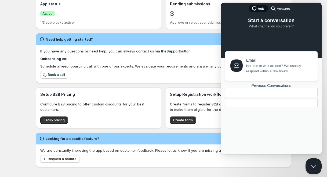
click at [269, 77] on link "Email No time to wait around? We usually respond within a few hours" at bounding box center [271, 65] width 93 height 29
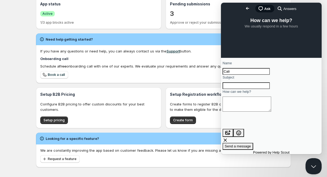
click at [247, 89] on input "Subject" at bounding box center [246, 85] width 47 height 7
type input "E"
type input "b"
type input "B2B Whole Sale Notifications"
click at [241, 112] on textarea "How can we help?" at bounding box center [247, 104] width 49 height 15
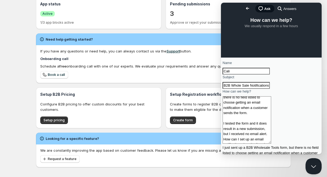
scroll to position [51, 0]
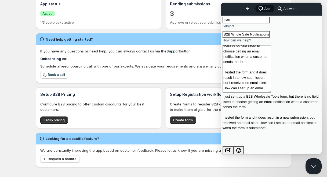
type textarea "I just sent up a B2B Wholesale Tools form, but there is no field listed to choo…"
click at [251, 162] on span "Send a message" at bounding box center [238, 164] width 26 height 4
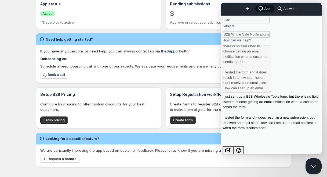
scroll to position [0, 0]
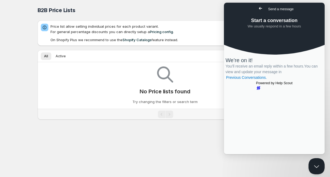
click at [258, 10] on span "Go back" at bounding box center [261, 8] width 6 height 6
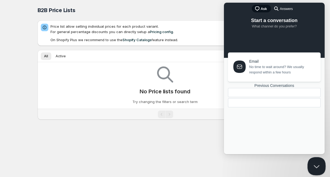
click at [315, 166] on button "Close Beacon popover" at bounding box center [316, 165] width 16 height 16
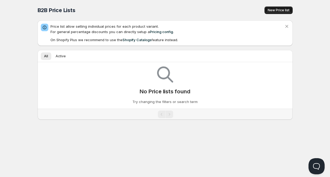
click at [275, 10] on span "New Price list" at bounding box center [279, 10] width 22 height 4
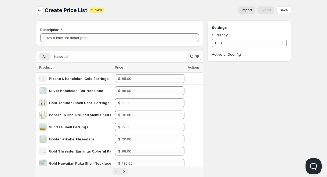
click at [39, 11] on icon "button" at bounding box center [39, 10] width 5 height 5
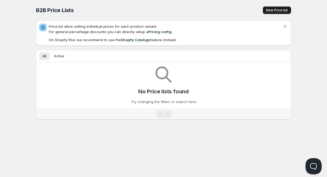
click at [273, 10] on span "New Price list" at bounding box center [277, 10] width 22 height 4
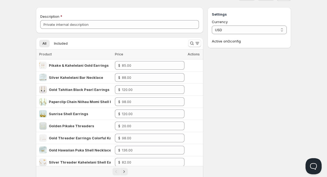
scroll to position [16, 0]
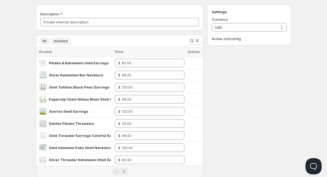
click at [58, 42] on span "Included" at bounding box center [61, 41] width 14 height 4
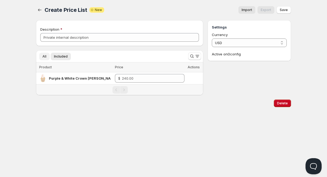
click at [44, 58] on span "All" at bounding box center [44, 56] width 4 height 4
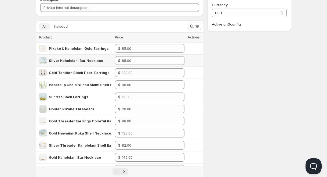
scroll to position [17, 0]
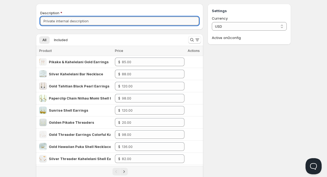
click at [62, 22] on input "Description" at bounding box center [119, 21] width 159 height 9
type input "Wholesale Pricelist"
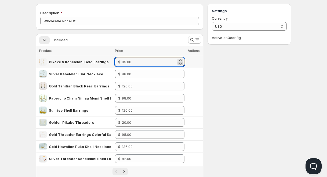
click at [180, 64] on icon at bounding box center [180, 64] width 3 height 2
click at [180, 59] on icon at bounding box center [180, 59] width 2 height 1
drag, startPoint x: 140, startPoint y: 62, endPoint x: 109, endPoint y: 60, distance: 31.0
click at [109, 60] on tr "Pikake & Kahelelani Gold Earrings $ 0" at bounding box center [120, 62] width 168 height 12
type input "42.50"
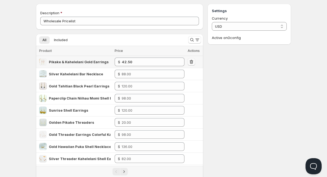
click at [192, 62] on icon "button" at bounding box center [192, 62] width 1 height 2
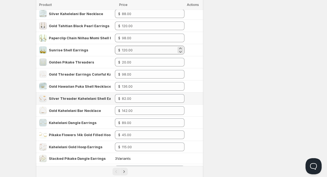
scroll to position [83, 0]
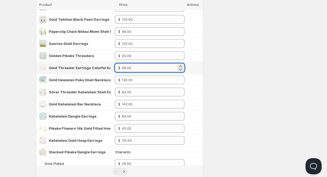
click at [130, 68] on input "number" at bounding box center [149, 67] width 55 height 9
drag, startPoint x: 127, startPoint y: 67, endPoint x: 131, endPoint y: 68, distance: 4.6
click at [131, 68] on input "number" at bounding box center [149, 67] width 55 height 9
type input "49.00"
click at [219, 79] on div "Settings Currency USD USD Active on 0 config" at bounding box center [250, 118] width 84 height 363
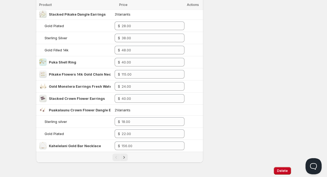
scroll to position [237, 0]
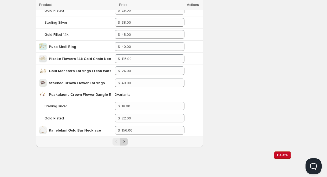
click at [124, 143] on icon "Next" at bounding box center [124, 141] width 5 height 5
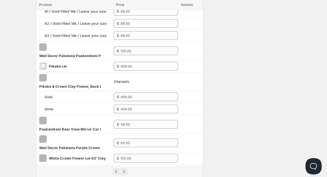
scroll to position [306, 0]
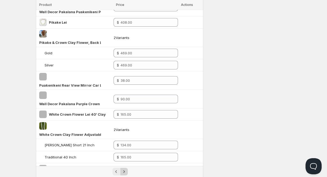
click at [124, 169] on icon "Next" at bounding box center [124, 171] width 5 height 5
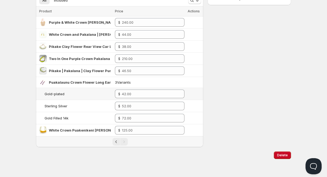
scroll to position [0, 0]
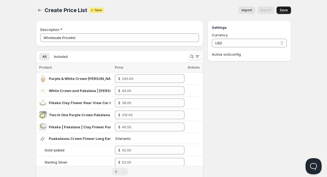
click at [282, 9] on span "Save" at bounding box center [284, 10] width 8 height 4
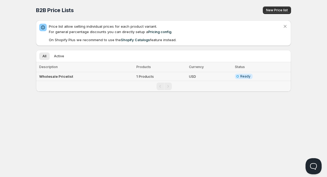
click at [144, 77] on td "1 Products" at bounding box center [161, 76] width 53 height 9
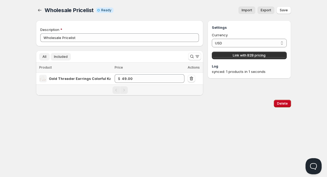
click at [46, 57] on span "All" at bounding box center [44, 57] width 4 height 4
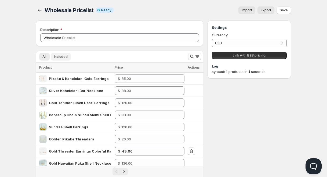
click at [62, 57] on span "Included" at bounding box center [61, 57] width 14 height 4
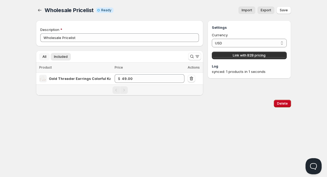
click at [47, 57] on button "All" at bounding box center [44, 57] width 10 height 8
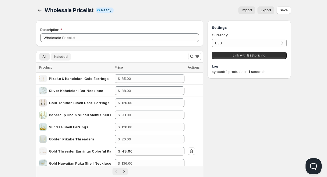
click at [60, 55] on span "Included" at bounding box center [61, 57] width 14 height 4
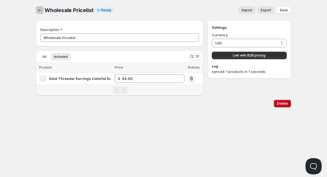
click at [40, 13] on button "button" at bounding box center [40, 10] width 8 height 8
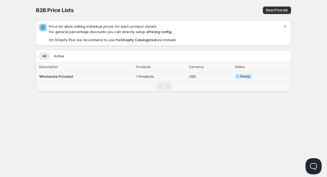
click at [143, 76] on td "1 Products" at bounding box center [161, 76] width 53 height 9
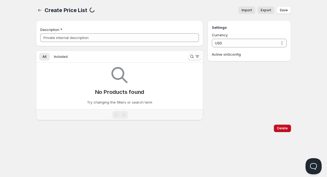
type input "Wholesale Pricelist"
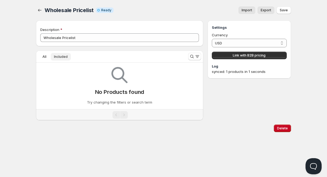
click at [62, 57] on span "Included" at bounding box center [61, 57] width 14 height 4
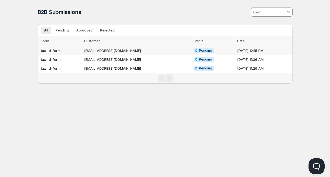
click at [112, 52] on td "[EMAIL_ADDRESS][DOMAIN_NAME]" at bounding box center [138, 50] width 110 height 9
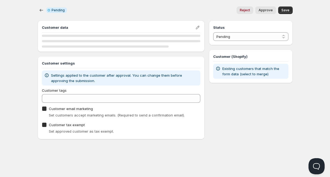
checkbox input "true"
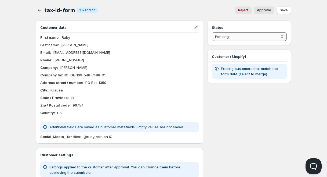
click at [252, 38] on select "Pending Approved Rejected Ignored Spam" at bounding box center [249, 36] width 75 height 9
select select "1"
click at [212, 32] on select "Pending Approved Rejected Ignored Spam" at bounding box center [249, 36] width 75 height 9
click at [284, 11] on span "Save" at bounding box center [284, 10] width 8 height 4
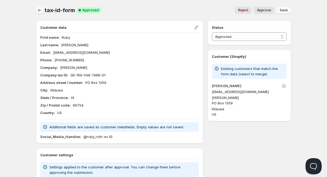
click at [38, 10] on icon "button" at bounding box center [39, 10] width 5 height 5
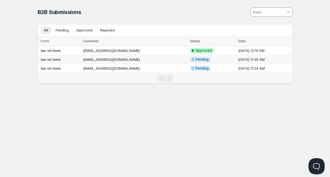
click at [245, 60] on td "[DATE] 11:36 AM" at bounding box center [265, 59] width 56 height 9
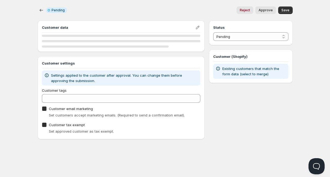
checkbox input "true"
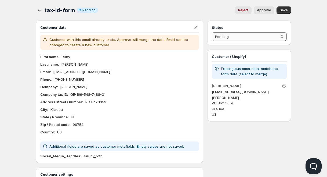
click at [267, 38] on select "Pending Approved Rejected Ignored Spam" at bounding box center [249, 36] width 75 height 9
select select "3"
click at [212, 32] on select "Pending Approved Rejected Ignored Spam" at bounding box center [249, 36] width 75 height 9
click at [283, 11] on span "Save" at bounding box center [284, 10] width 8 height 4
click at [41, 11] on icon "button" at bounding box center [39, 10] width 5 height 5
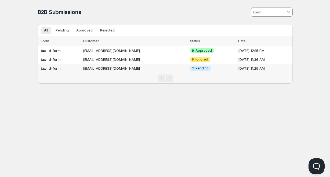
click at [196, 67] on span "Pending" at bounding box center [202, 68] width 13 height 4
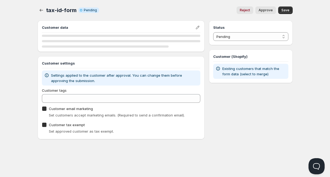
checkbox input "true"
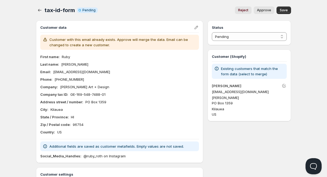
click at [249, 11] on span "Reject" at bounding box center [243, 10] width 10 height 4
select select "2"
click at [37, 9] on button "button" at bounding box center [40, 10] width 8 height 8
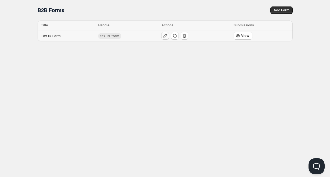
click at [164, 35] on icon "button" at bounding box center [165, 35] width 5 height 5
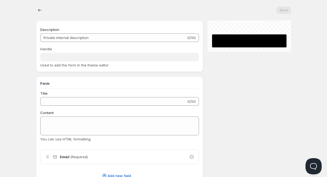
type input "Tax ID Form"
type input "tax-id-form"
type input "Company Information"
radio input "true"
checkbox input "true"
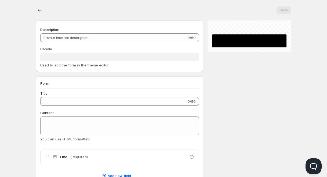
checkbox input "true"
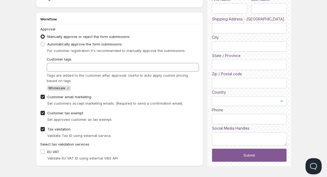
scroll to position [406, 0]
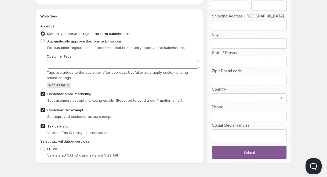
click at [42, 95] on input "Customer email marketing" at bounding box center [43, 94] width 4 height 4
checkbox input "false"
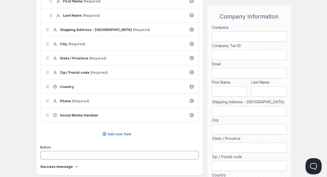
scroll to position [0, 0]
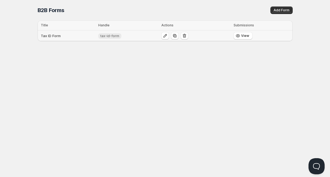
click at [117, 37] on span "tax-id-form" at bounding box center [110, 36] width 19 height 4
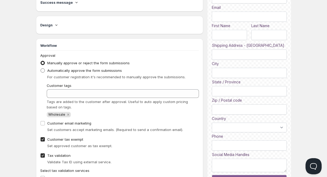
scroll to position [377, 0]
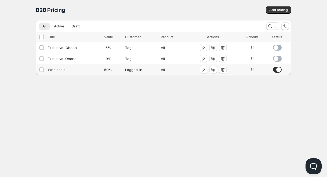
click at [135, 70] on div "Logged-In" at bounding box center [141, 69] width 33 height 5
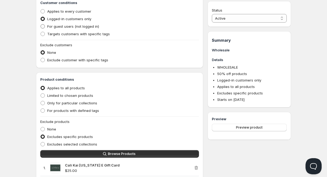
scroll to position [137, 0]
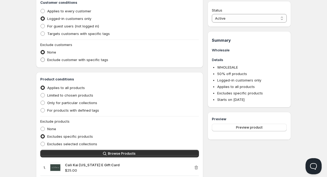
click at [43, 60] on span at bounding box center [43, 60] width 4 height 4
click at [41, 58] on input "Exclude customer with specific tags" at bounding box center [41, 58] width 0 height 0
radio input "true"
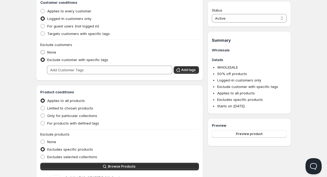
click at [42, 52] on span at bounding box center [43, 52] width 4 height 4
click at [41, 50] on input "None" at bounding box center [41, 50] width 0 height 0
radio input "true"
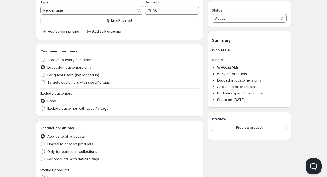
scroll to position [0, 0]
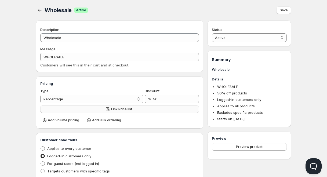
click at [126, 110] on span "Link Price list" at bounding box center [121, 109] width 21 height 4
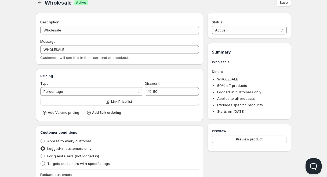
scroll to position [3, 0]
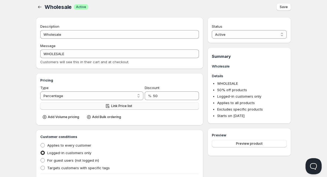
click at [130, 106] on span "Link Price list" at bounding box center [121, 106] width 21 height 4
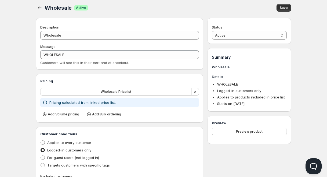
scroll to position [0, 0]
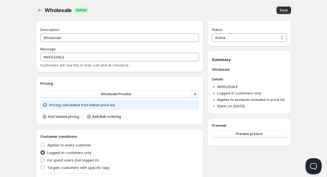
click at [195, 97] on icon "button" at bounding box center [195, 93] width 5 height 5
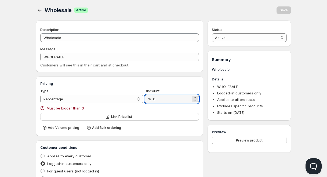
drag, startPoint x: 157, startPoint y: 101, endPoint x: 151, endPoint y: 101, distance: 6.2
click at [151, 101] on div "% 0" at bounding box center [172, 99] width 54 height 9
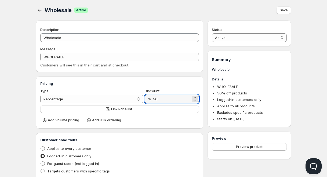
type input "50"
click at [154, 123] on div "Add Volume pricing Add Bulk ordering" at bounding box center [119, 119] width 159 height 9
click at [179, 124] on div "Add Volume pricing Add Bulk ordering" at bounding box center [119, 119] width 159 height 9
click at [286, 11] on span "Save" at bounding box center [284, 10] width 8 height 4
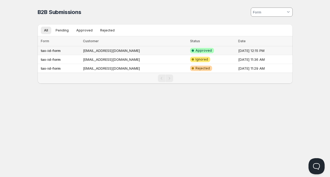
click at [196, 51] on span "Approved" at bounding box center [204, 50] width 16 height 4
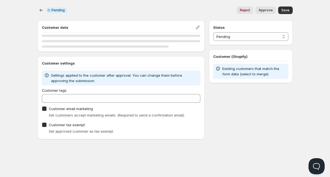
checkbox input "true"
select select "1"
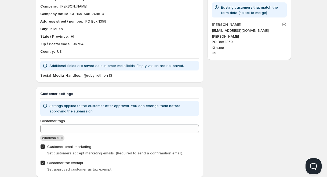
scroll to position [75, 0]
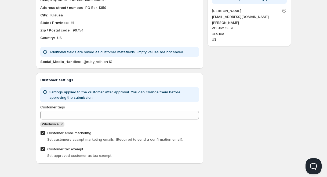
click at [43, 134] on input "Customer email marketing" at bounding box center [43, 133] width 4 height 4
checkbox input "false"
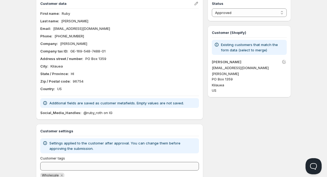
scroll to position [0, 0]
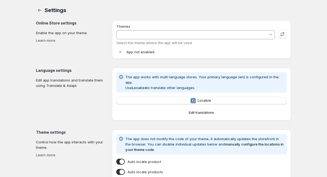
type input "[PERSON_NAME]"
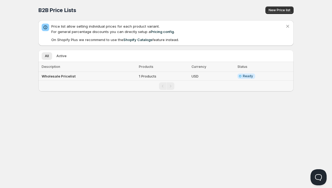
click at [64, 79] on td "Wholesale Pricelist" at bounding box center [87, 76] width 99 height 9
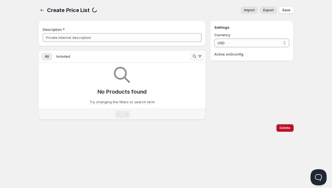
type input "Wholesale Pricelist"
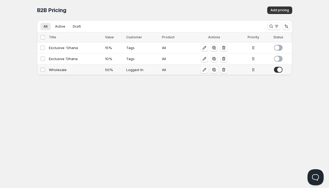
click at [133, 71] on div "Logged-In" at bounding box center [142, 69] width 33 height 5
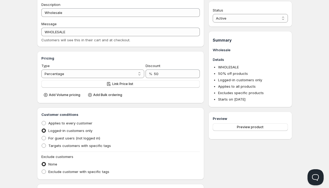
scroll to position [28, 0]
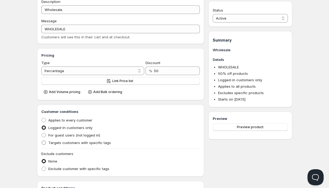
click at [43, 144] on span at bounding box center [44, 143] width 4 height 4
click at [42, 141] on input "Targets customers with specific tags" at bounding box center [42, 141] width 0 height 0
radio input "true"
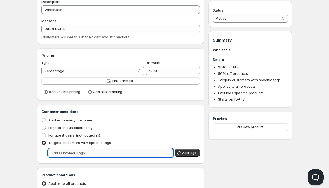
click at [77, 154] on input "text" at bounding box center [111, 153] width 126 height 9
type input "wholesale"
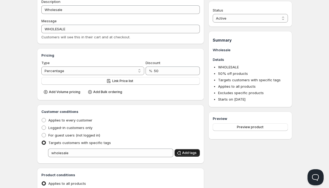
click at [188, 154] on span "Add tags" at bounding box center [189, 153] width 15 height 4
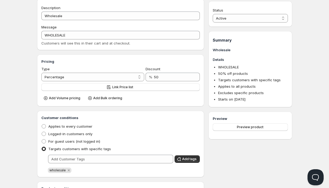
scroll to position [22, 0]
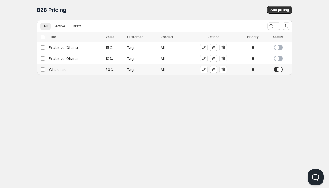
click at [62, 72] on div "Wholesale" at bounding box center [76, 69] width 54 height 5
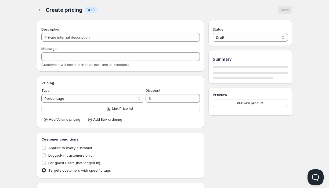
type input "Wholesale"
type input "WHOLESALE"
type input "50"
radio input "true"
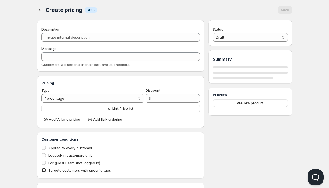
checkbox input "true"
select select "1"
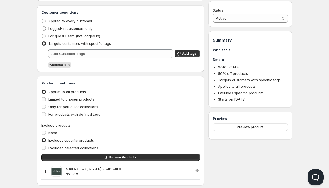
scroll to position [123, 0]
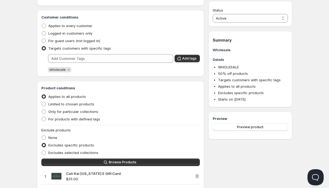
scroll to position [0, 0]
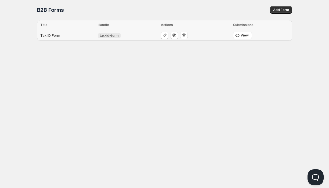
click at [150, 36] on td "tax-id-form" at bounding box center [127, 35] width 63 height 11
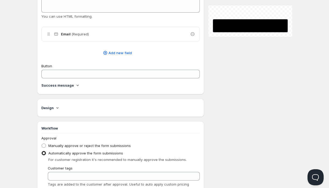
type input "Tax ID Form"
type input "tax-id-form"
type input "Company Information"
radio input "true"
checkbox input "true"
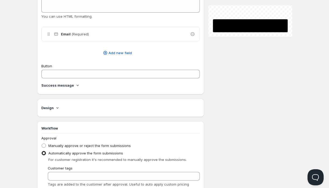
checkbox input "true"
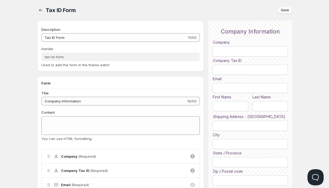
click at [287, 11] on span "Save" at bounding box center [285, 10] width 8 height 4
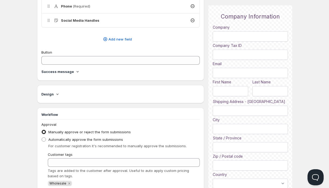
scroll to position [307, 0]
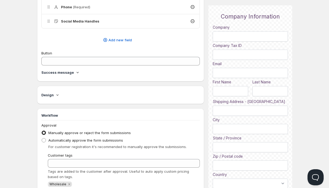
click at [68, 73] on h4 "Success message" at bounding box center [57, 72] width 33 height 5
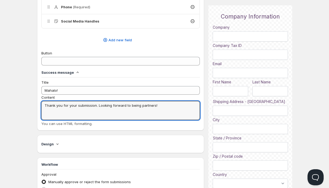
drag, startPoint x: 153, startPoint y: 105, endPoint x: 16, endPoint y: 98, distance: 136.5
click at [16, 98] on div "Home Pricing Price lists Checkout Forms Submissions Settings Features Plans Tax…" at bounding box center [164, 9] width 329 height 632
click at [158, 106] on textarea "Thank you for your submission. Looking forward to being partners!" at bounding box center [120, 110] width 159 height 19
drag, startPoint x: 158, startPoint y: 105, endPoint x: 32, endPoint y: 98, distance: 126.6
click at [32, 98] on div "Tax ID Form. This page is ready Tax ID Form Save Description Tax ID Form 11/50 …" at bounding box center [165, 2] width 268 height 618
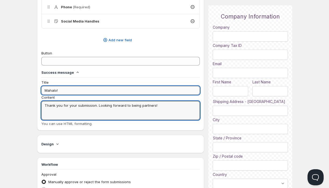
click at [65, 90] on input "Mahalo!" at bounding box center [120, 90] width 159 height 9
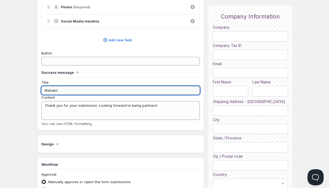
paste input "Thank you for your submission. Looking forward to being partners!"
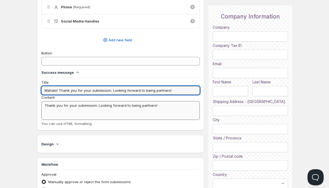
type input "Mahalo! Thank you for your submission. Looking forward to being partners!"
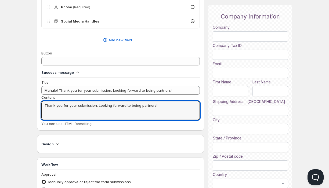
drag, startPoint x: 163, startPoint y: 106, endPoint x: 30, endPoint y: 106, distance: 133.4
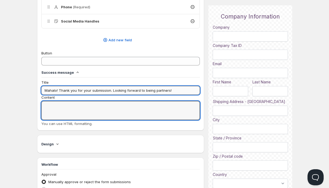
click at [177, 90] on input "Mahalo! Thank you for your submission. Looking forward to being partners!" at bounding box center [120, 90] width 159 height 9
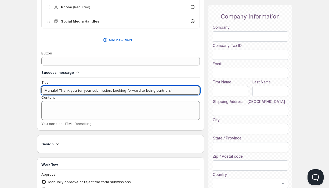
click at [112, 91] on input "Mahalo! Thank you for your submission. Looking forward to being partners!" at bounding box center [120, 90] width 159 height 9
click at [135, 91] on input "Mahalo! Thank you for your submission. Within 24 hours you will be able to crea…" at bounding box center [120, 90] width 159 height 9
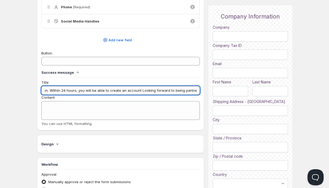
drag, startPoint x: 166, startPoint y: 92, endPoint x: 136, endPoint y: 92, distance: 30.1
click at [136, 92] on input "Mahalo! Thank you for your submission. Within 24 hours, you will be able to cre…" at bounding box center [120, 90] width 159 height 9
click at [138, 91] on input "Mahalo! Thank you for your submission. Within 24 hours, you will be able to cre…" at bounding box center [120, 90] width 159 height 9
drag, startPoint x: 128, startPoint y: 90, endPoint x: 190, endPoint y: 92, distance: 62.1
click at [190, 92] on input "Mahalo! Thank you for your submission. Within 24 hours, you will be able to cre…" at bounding box center [120, 90] width 159 height 9
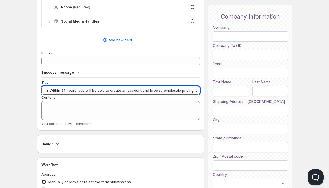
click at [190, 92] on input "Mahalo! Thank you for your submission. Within 24 hours, you will be able to cre…" at bounding box center [120, 90] width 159 height 9
drag, startPoint x: 187, startPoint y: 91, endPoint x: 113, endPoint y: 92, distance: 74.2
click at [113, 92] on input "Mahalo! Thank you for your submission. Within 24 hours, you will be able to cre…" at bounding box center [120, 90] width 159 height 9
type input "Mahalo! Thank you for your submission. Looking forward to being partners!"
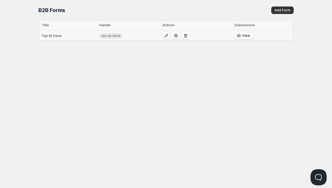
click at [245, 36] on span "View" at bounding box center [246, 36] width 8 height 4
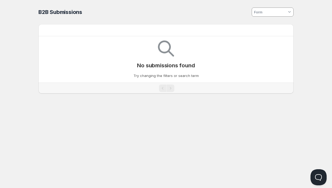
type input "tax-id-form"
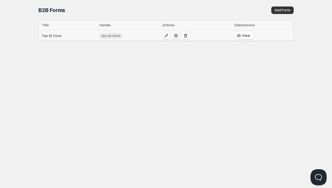
click at [112, 36] on span "tax-id-form" at bounding box center [111, 36] width 19 height 4
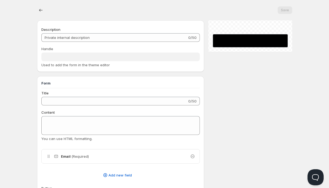
type input "Tax ID Form"
type input "tax-id-form"
type input "Company Information"
radio input "true"
checkbox input "true"
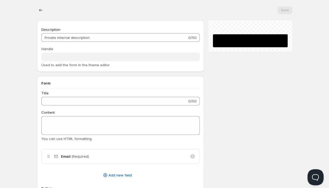
checkbox input "true"
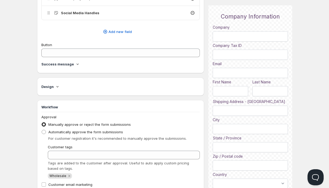
scroll to position [343, 0]
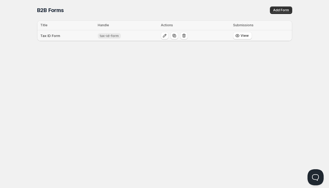
click at [115, 36] on span "tax-id-form" at bounding box center [109, 36] width 19 height 4
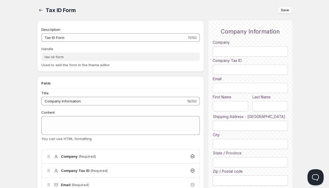
click at [283, 12] on span "Save" at bounding box center [285, 10] width 8 height 4
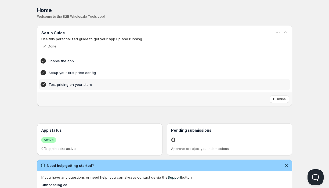
scroll to position [2, 0]
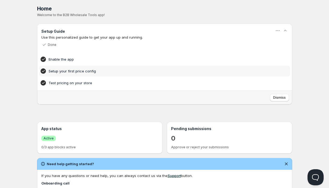
click at [137, 70] on h4 "Setup your first price config" at bounding box center [157, 71] width 216 height 5
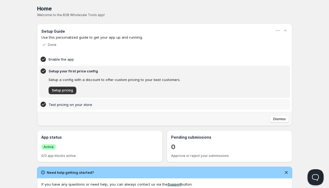
click at [125, 103] on h4 "Test pricing on your store" at bounding box center [157, 104] width 216 height 5
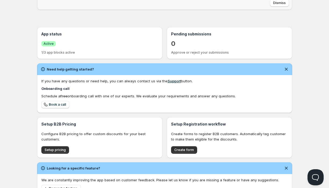
scroll to position [99, 0]
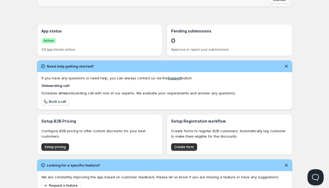
click at [49, 41] on span "Active" at bounding box center [49, 41] width 10 height 4
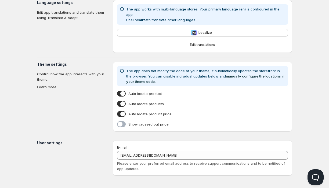
type input "[PERSON_NAME]"
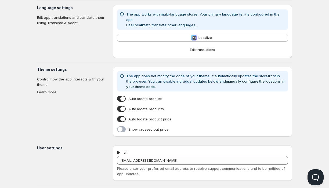
scroll to position [115, 0]
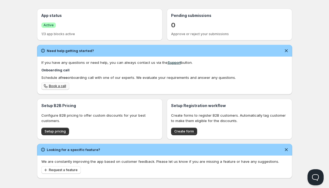
click at [63, 86] on span "Book a call" at bounding box center [57, 86] width 17 height 4
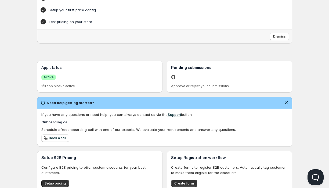
scroll to position [42, 0]
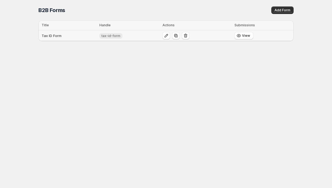
click at [118, 36] on span "tax-id-form" at bounding box center [111, 36] width 19 height 4
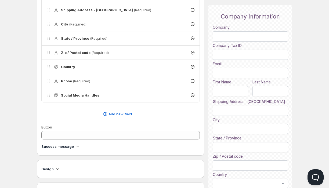
scroll to position [275, 0]
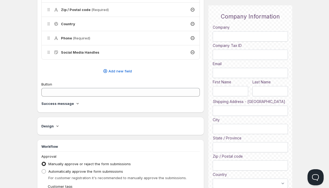
click at [76, 105] on icon at bounding box center [77, 103] width 5 height 5
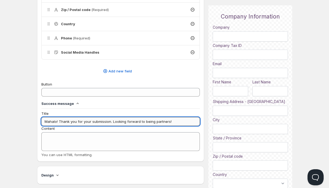
click at [112, 122] on input "Mahalo! Thank you for your submission. Looking forward to being partners!" at bounding box center [120, 122] width 159 height 9
click at [109, 122] on input "Mahalo! Thank you for your submission. You will receive an Looking forward to b…" at bounding box center [120, 122] width 159 height 9
click at [142, 123] on input "Mahalo! Thank you for your submission, you will receive an Looking forward to b…" at bounding box center [120, 122] width 159 height 9
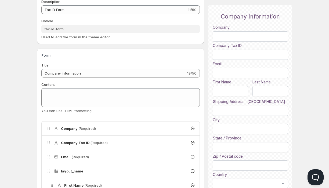
scroll to position [0, 0]
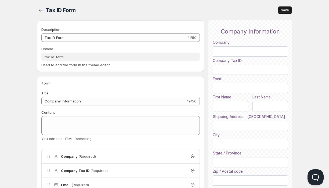
type input "Mahalo! Thank you for your submission, you will receive an email when it has be…"
click at [288, 10] on span "Save" at bounding box center [285, 10] width 8 height 4
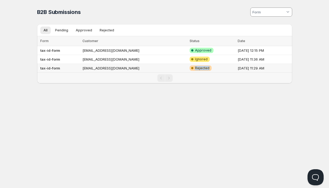
click at [119, 122] on div "Home Pricing Price lists Checkout Forms Submissions Settings Features Plans B2B…" at bounding box center [164, 94] width 329 height 188
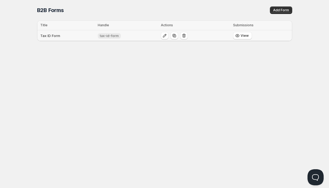
click at [110, 37] on span "tax-id-form" at bounding box center [109, 36] width 19 height 4
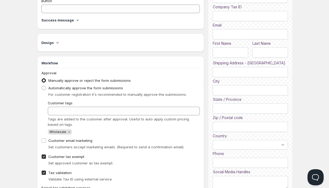
scroll to position [356, 0]
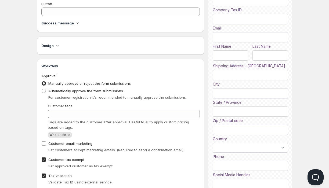
click at [72, 22] on div "Success message" at bounding box center [120, 22] width 159 height 5
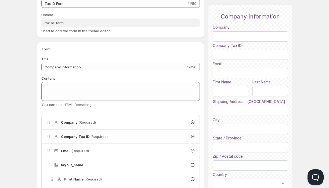
scroll to position [0, 0]
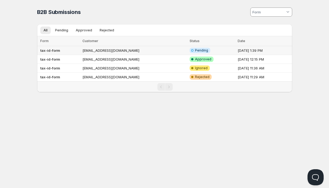
click at [195, 52] on span "Pending" at bounding box center [201, 50] width 13 height 4
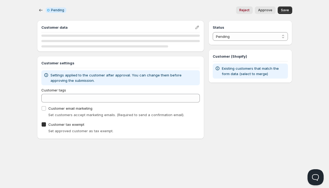
checkbox input "true"
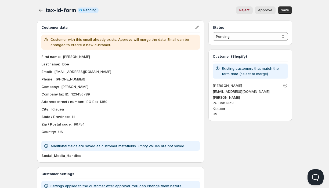
click at [266, 43] on div "Status Pending Approved Rejected Ignored Spam Pending" at bounding box center [251, 32] width 84 height 25
click at [263, 35] on select "Pending Approved Rejected Ignored Spam" at bounding box center [250, 36] width 75 height 9
click at [247, 9] on span "Reject" at bounding box center [245, 10] width 10 height 4
select select "2"
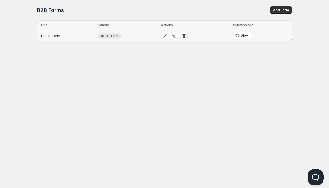
click at [109, 35] on span "tax-id-form" at bounding box center [109, 36] width 19 height 4
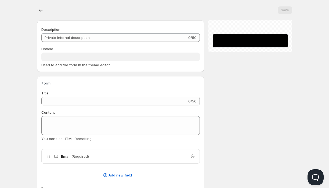
type input "Tax ID Form"
type input "tax-id-form"
type input "Company Information"
radio input "true"
checkbox input "true"
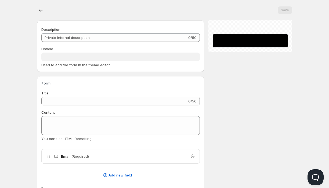
checkbox input "true"
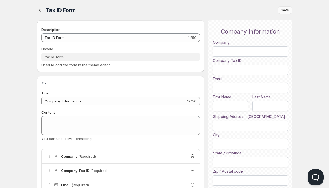
click at [284, 9] on span "Save" at bounding box center [285, 10] width 8 height 4
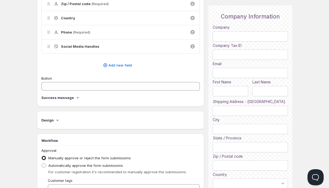
scroll to position [287, 0]
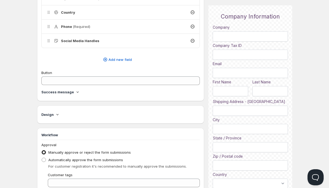
click at [72, 93] on div "Success message" at bounding box center [120, 92] width 159 height 5
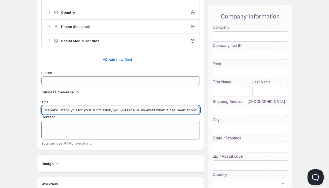
click at [121, 111] on input "Mahalo! Thank you for your submission, you will receive an email when it has be…" at bounding box center [120, 110] width 159 height 9
drag, startPoint x: 127, startPoint y: 112, endPoint x: 201, endPoint y: 112, distance: 73.9
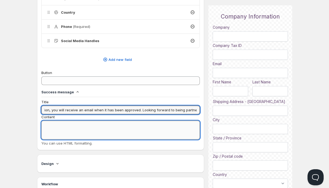
scroll to position [0, 0]
click at [141, 121] on textarea "Content" at bounding box center [120, 130] width 159 height 19
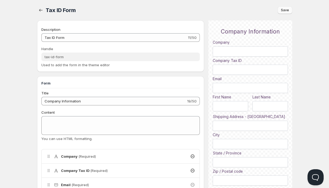
click at [287, 12] on button "Save" at bounding box center [285, 10] width 15 height 8
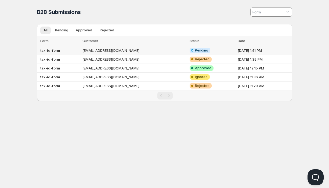
click at [195, 51] on span "Pending" at bounding box center [201, 50] width 13 height 4
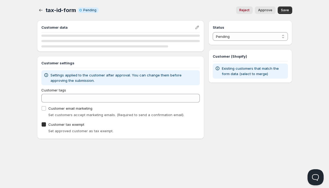
checkbox input "true"
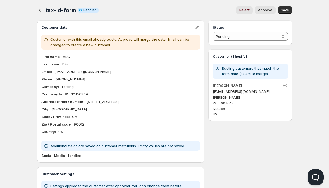
click at [249, 10] on span "Reject" at bounding box center [245, 10] width 10 height 4
select select "2"
click at [282, 38] on select "Pending Approved Rejected Ignored Spam" at bounding box center [250, 36] width 75 height 9
click at [213, 32] on select "Pending Approved Rejected Ignored Spam" at bounding box center [250, 36] width 75 height 9
click at [286, 9] on span "Save" at bounding box center [285, 10] width 8 height 4
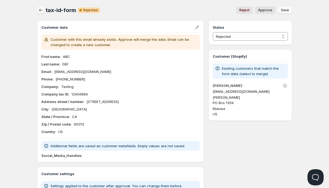
click at [41, 11] on icon "button" at bounding box center [40, 10] width 5 height 5
